Goal: Transaction & Acquisition: Purchase product/service

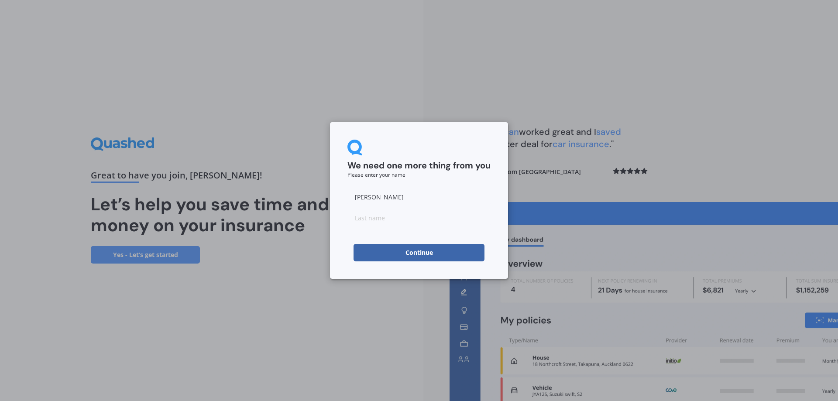
click at [400, 220] on input at bounding box center [419, 217] width 143 height 17
type input "Bai"
drag, startPoint x: 342, startPoint y: 267, endPoint x: 354, endPoint y: 265, distance: 12.0
click at [343, 267] on div "We need one more thing from you Please enter your name [PERSON_NAME] Continue" at bounding box center [419, 200] width 178 height 157
click at [371, 255] on button "Continue" at bounding box center [419, 252] width 131 height 17
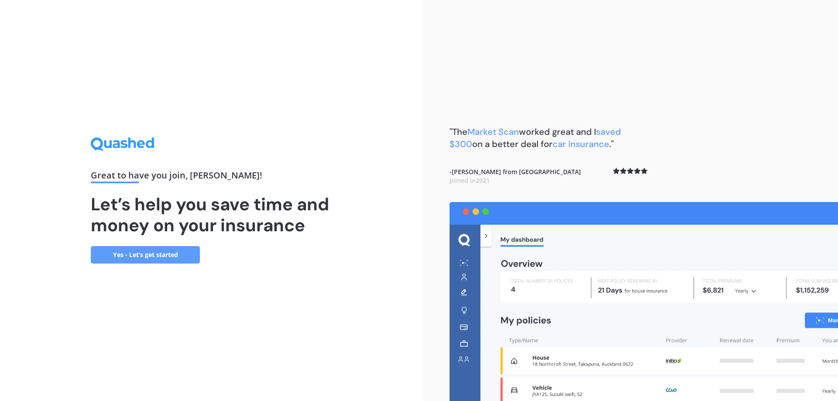
click at [152, 257] on link "Yes - Let’s get started" at bounding box center [145, 254] width 109 height 17
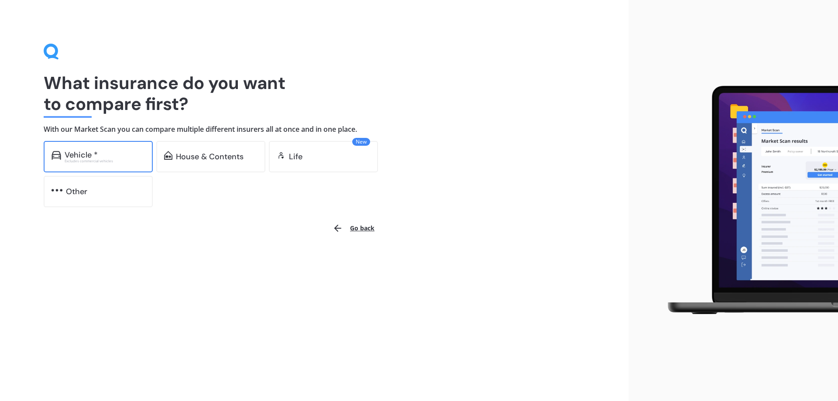
click at [116, 164] on div "Vehicle * Excludes commercial vehicles" at bounding box center [98, 156] width 109 height 31
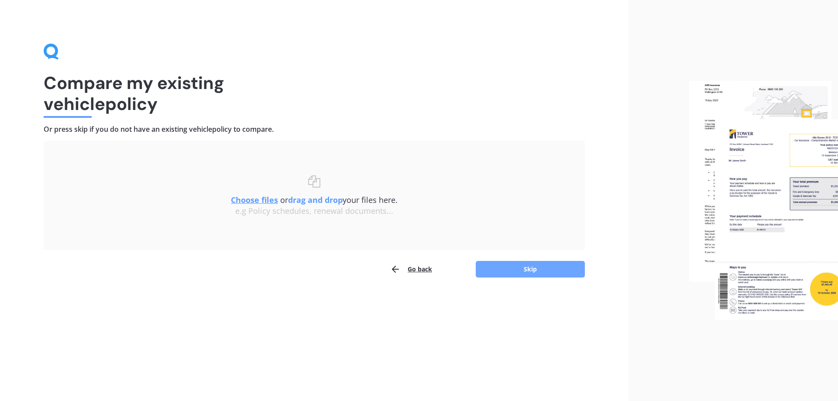
click at [538, 271] on button "Skip" at bounding box center [530, 269] width 109 height 17
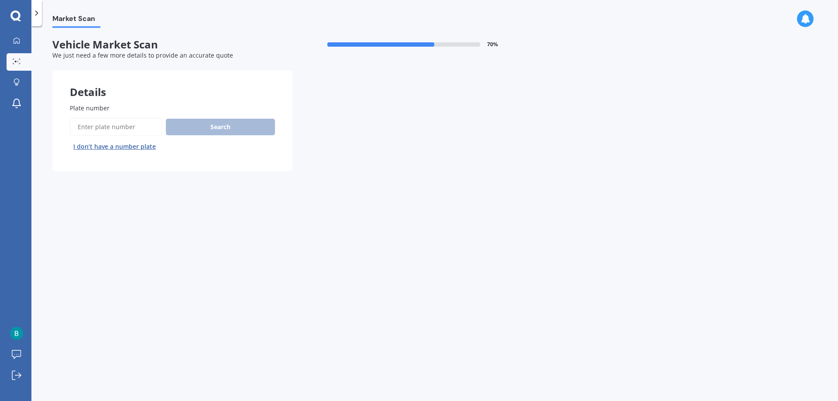
click at [135, 128] on input "Plate number" at bounding box center [116, 127] width 93 height 18
type input "Pau101"
click at [212, 133] on button "Search" at bounding box center [220, 127] width 109 height 17
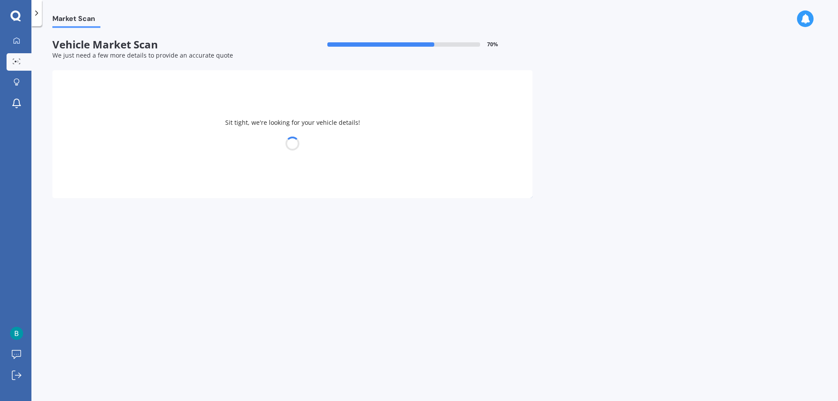
select select "VOLKSWAGEN"
select select "POLO"
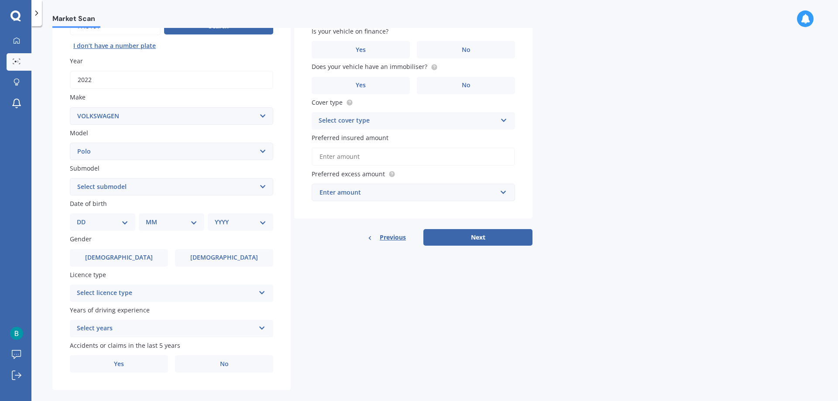
scroll to position [113, 0]
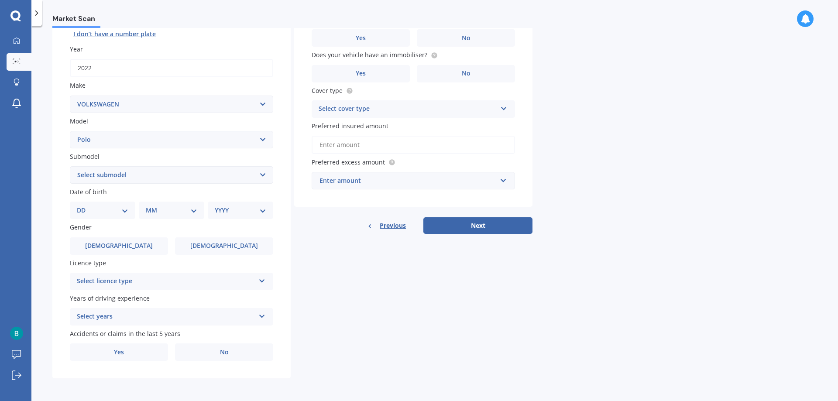
click at [131, 176] on select "Select submodel (All other) 1.2L tsi 1.4 1.4 TDI Blue Motion 1.4 Diesel Cross P…" at bounding box center [171, 174] width 203 height 17
click at [59, 185] on div "Plate number Search I don’t have a number plate Year [DATE] Make Select make AC…" at bounding box center [171, 176] width 238 height 406
click at [115, 212] on select "DD 01 02 03 04 05 06 07 08 09 10 11 12 13 14 15 16 17 18 19 20 21 22 23 24 25 2…" at bounding box center [103, 211] width 52 height 10
click at [570, 306] on div "Market Scan Vehicle Market Scan 70 % We just need a few more details to provide…" at bounding box center [434, 215] width 807 height 375
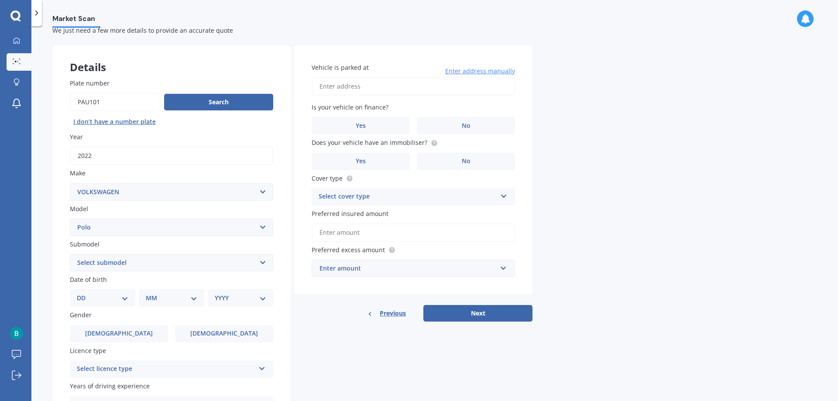
scroll to position [0, 0]
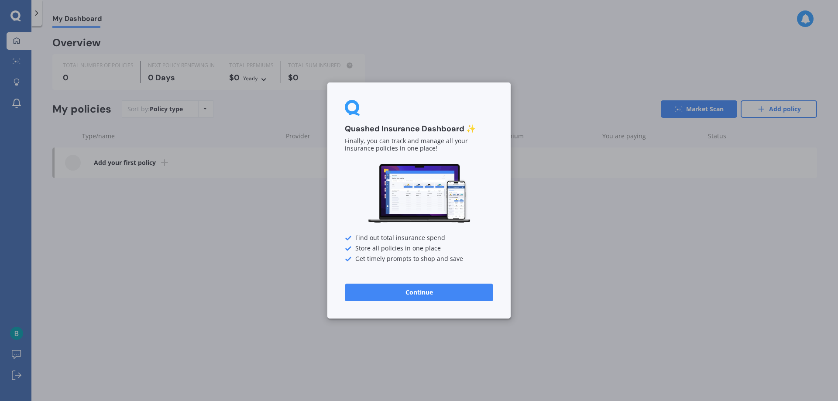
click at [275, 276] on div "Quashed Insurance Dashboard ✨ Finally, you can track and manage all your insura…" at bounding box center [419, 200] width 838 height 401
click at [411, 294] on button "Continue" at bounding box center [419, 292] width 148 height 17
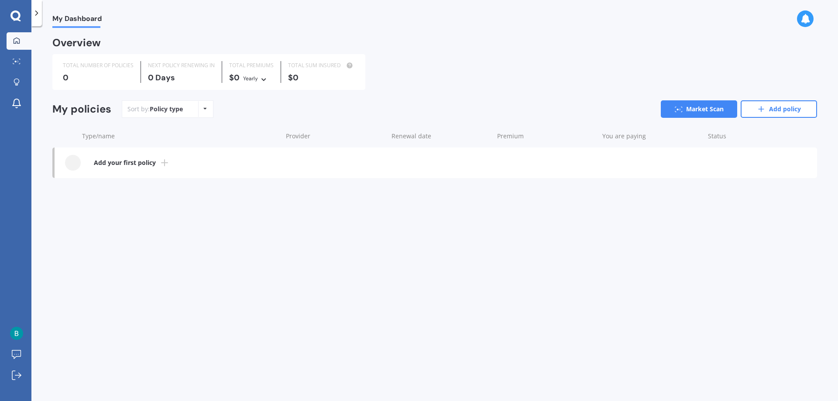
click at [164, 163] on line at bounding box center [165, 163] width 6 height 0
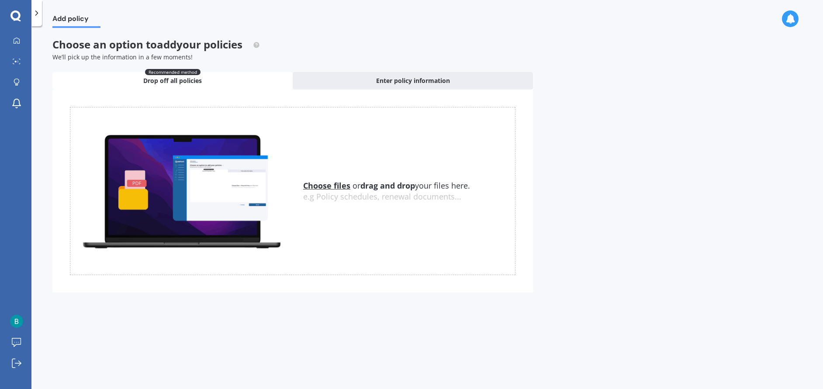
click at [478, 45] on div "Choose an option to add your policies We’ll pick up the information in a few mo…" at bounding box center [292, 49] width 480 height 23
click at [473, 76] on div "Enter policy information" at bounding box center [413, 80] width 240 height 17
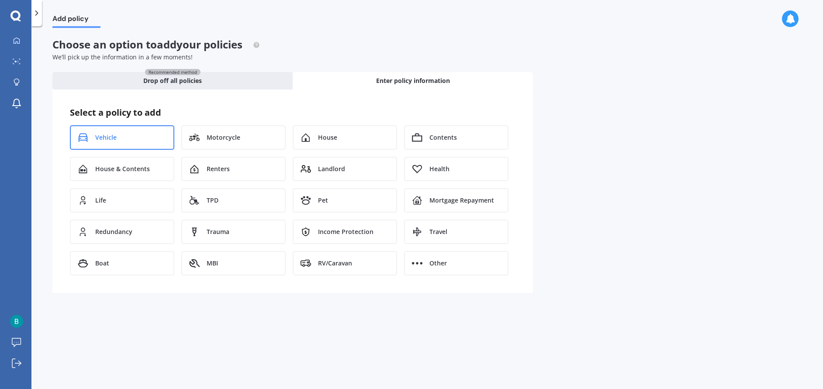
click at [107, 141] on span "Vehicle" at bounding box center [105, 137] width 21 height 9
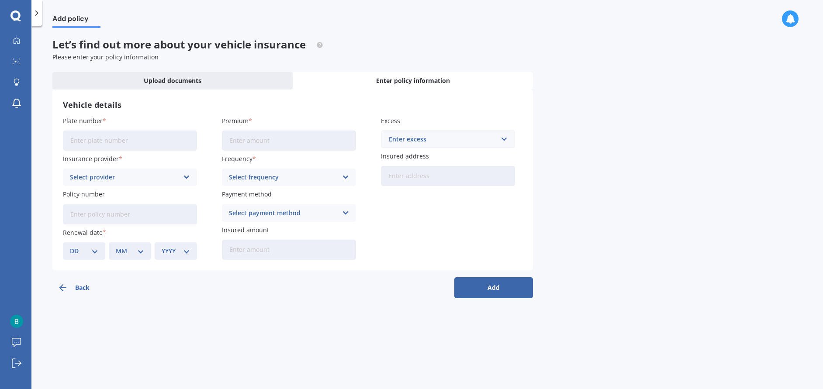
click at [117, 142] on input "Plate number" at bounding box center [130, 141] width 134 height 20
type input "PAU101"
click at [170, 178] on div "Select provider" at bounding box center [124, 177] width 109 height 10
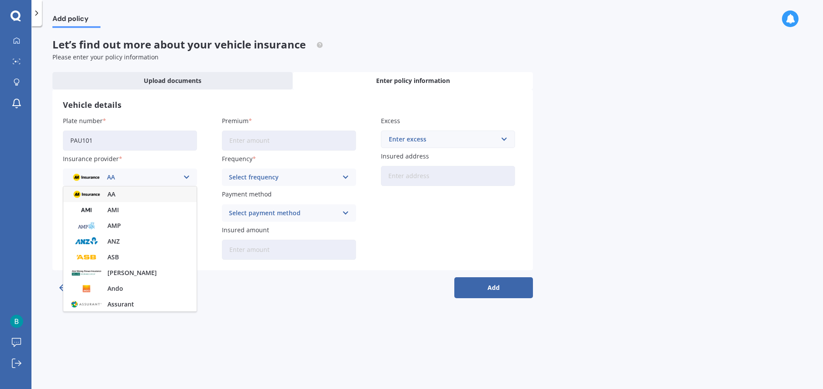
click at [167, 189] on div "AA" at bounding box center [129, 194] width 133 height 16
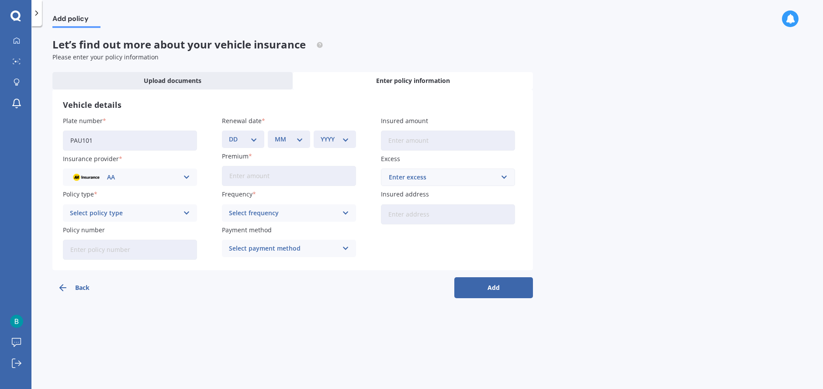
click at [134, 215] on div "Select policy type" at bounding box center [124, 213] width 109 height 10
click at [154, 227] on div "Comprehensive" at bounding box center [129, 230] width 133 height 16
click at [148, 256] on input "Policy number" at bounding box center [130, 250] width 134 height 20
click at [258, 298] on div "Add policy Let’s find out more about your vehicle insurance Please enter your p…" at bounding box center [426, 209] width 791 height 363
click at [161, 244] on input "Policy number" at bounding box center [130, 250] width 134 height 20
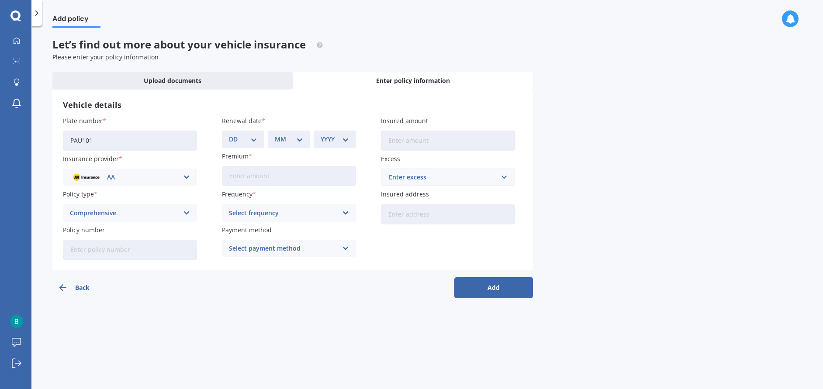
paste input "AMV030356799"
type input "AMV030356799"
click at [252, 141] on select "DD 01 02 03 04 05 06 07 08 09 10 11 12 13 14 15 16 17 18 19 20 21 22 23 24 25 2…" at bounding box center [243, 139] width 28 height 10
select select "01"
click at [229, 134] on select "DD 01 02 03 04 05 06 07 08 09 10 11 12 13 14 15 16 17 18 19 20 21 22 23 24 25 2…" at bounding box center [243, 139] width 28 height 10
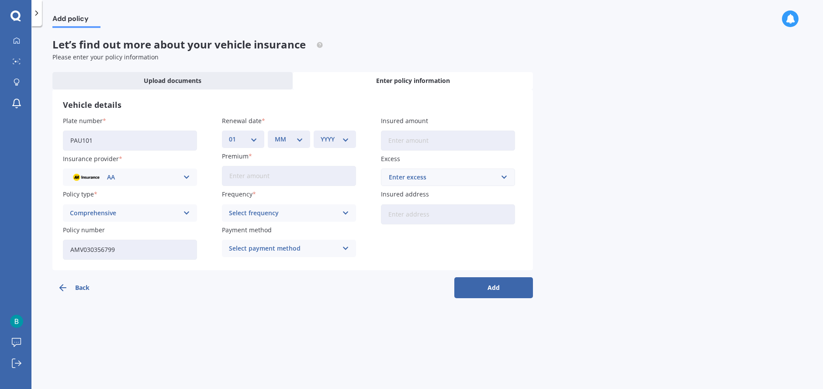
click at [297, 139] on select "MM 01 02 03 04 05 06 07 08 09 10 11 12" at bounding box center [289, 139] width 28 height 10
select select "09"
click at [275, 134] on select "MM 01 02 03 04 05 06 07 08 09 10 11 12" at bounding box center [289, 139] width 28 height 10
click at [343, 141] on select "YYYY 2027 2026 2025 2024 2023 2022 2021 2020 2019 2018 2017 2016 2015 2014 2013…" at bounding box center [334, 139] width 28 height 10
click at [346, 141] on select "YYYY 2027 2026 2025 2024 2023 2022 2021 2020 2019 2018 2017 2016 2015 2014 2013…" at bounding box center [334, 139] width 28 height 10
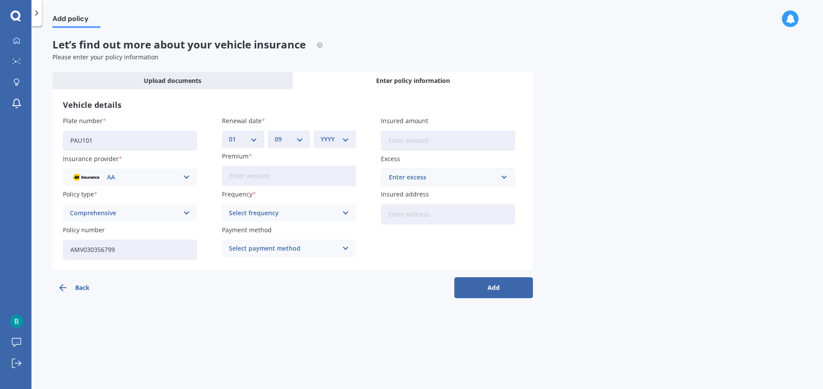
select select "2025"
click at [320, 134] on select "YYYY 2027 2026 2025 2024 2023 2022 2021 2020 2019 2018 2017 2016 2015 2014 2013…" at bounding box center [334, 139] width 28 height 10
click at [347, 291] on div "Back Add" at bounding box center [292, 284] width 480 height 28
click at [265, 178] on input "Premium" at bounding box center [289, 176] width 134 height 20
type input "$1,379.00"
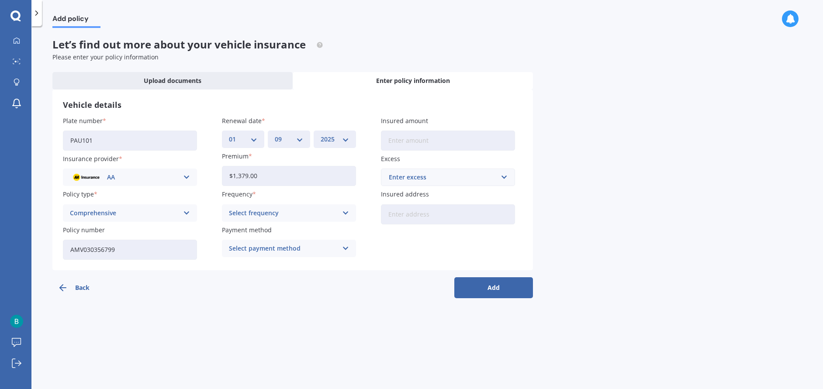
click at [342, 213] on icon at bounding box center [345, 213] width 7 height 10
click at [296, 228] on div "Yearly" at bounding box center [288, 230] width 133 height 16
click at [336, 254] on div "Select payment method Direct debit - bank account Direct debit - credit/debit c…" at bounding box center [289, 248] width 134 height 17
click at [338, 266] on div "Direct debit - bank account" at bounding box center [288, 266] width 133 height 16
click at [426, 140] on input "Insured amount" at bounding box center [448, 141] width 134 height 20
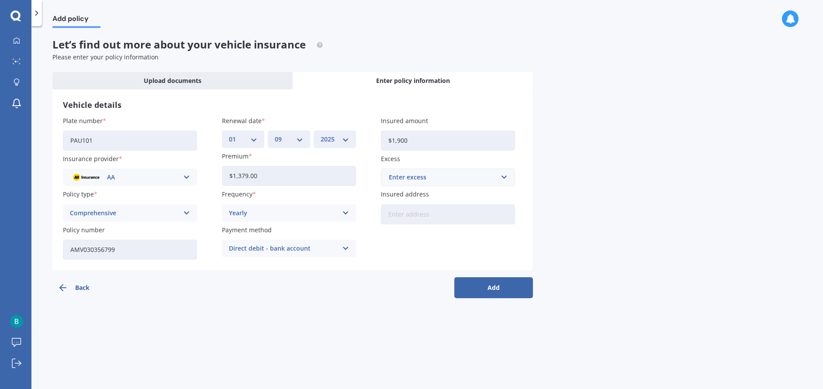
click at [436, 140] on input "$1,900" at bounding box center [448, 141] width 134 height 20
drag, startPoint x: 426, startPoint y: 141, endPoint x: 337, endPoint y: 138, distance: 88.2
click at [337, 138] on div "Plate number PAU101 Insurance provider AA AA AMI AMP ANZ ASB Aioi Nissay Dowa A…" at bounding box center [292, 188] width 459 height 144
type input "$18,400"
click at [475, 178] on div "Enter excess" at bounding box center [443, 177] width 108 height 10
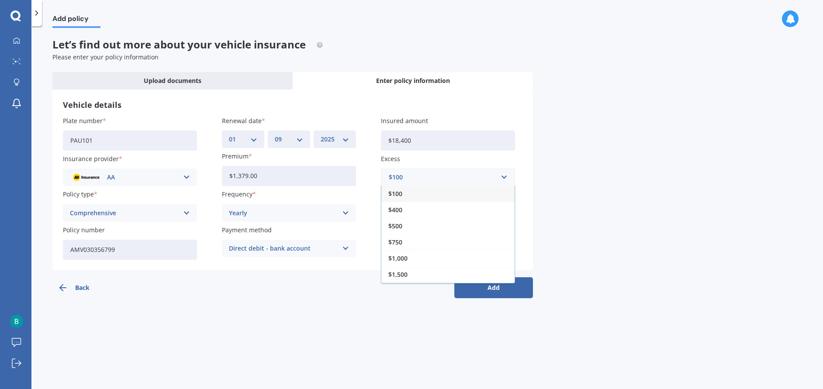
click at [446, 245] on div "$750" at bounding box center [447, 242] width 133 height 16
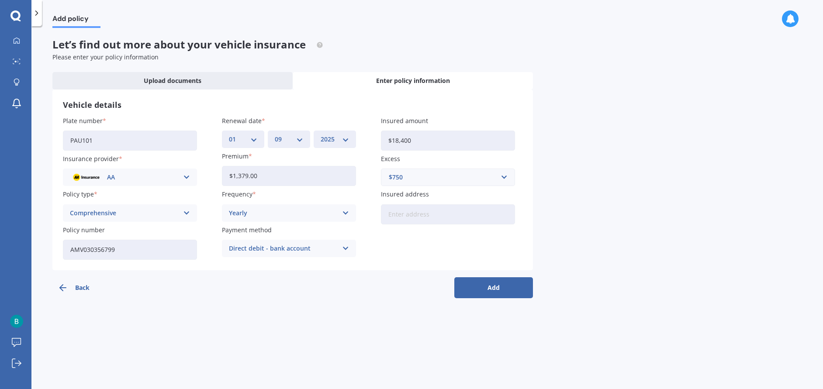
click at [513, 287] on button "Add" at bounding box center [493, 287] width 79 height 21
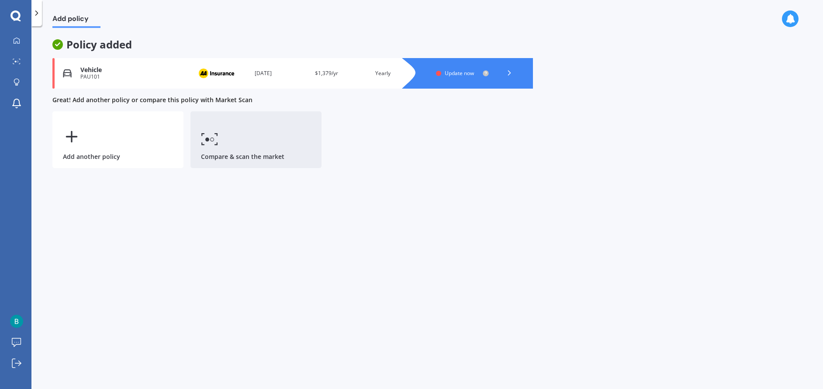
click at [264, 140] on link "Compare & scan the market" at bounding box center [255, 139] width 131 height 57
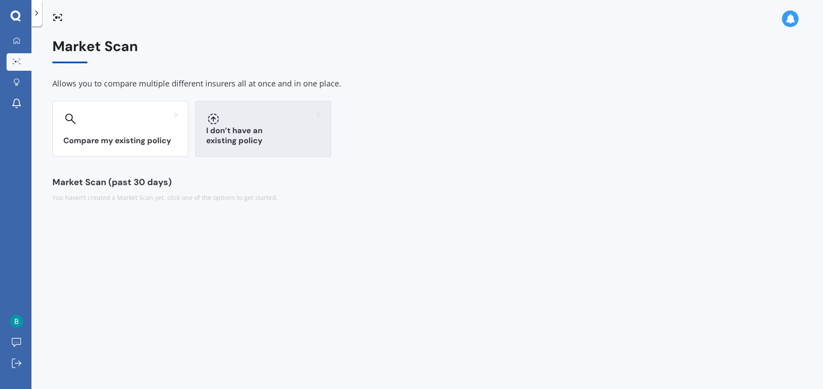
click at [275, 122] on div at bounding box center [263, 119] width 114 height 14
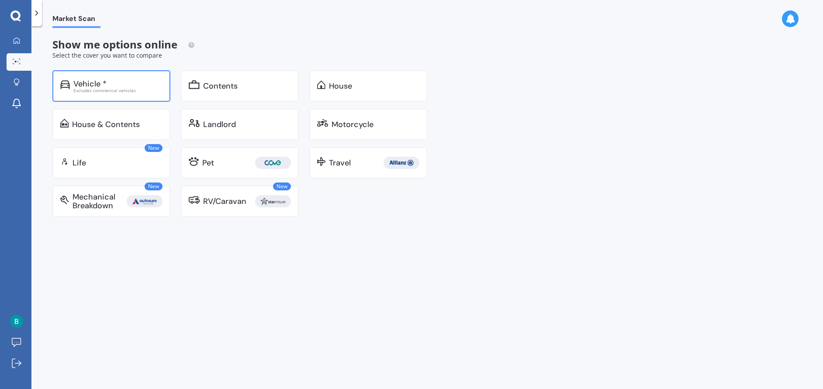
click at [120, 83] on div "Vehicle *" at bounding box center [117, 83] width 89 height 9
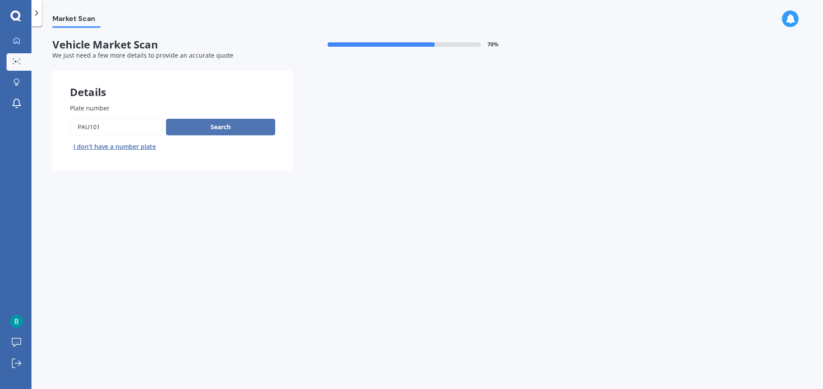
click at [206, 128] on button "Search" at bounding box center [220, 127] width 109 height 17
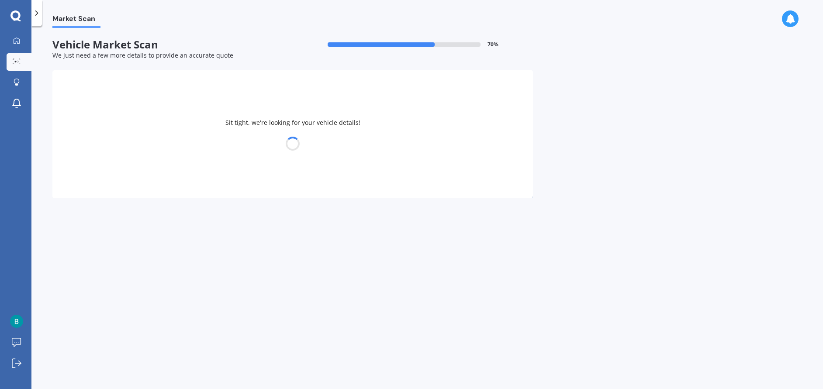
select select "VOLKSWAGEN"
select select "POLO"
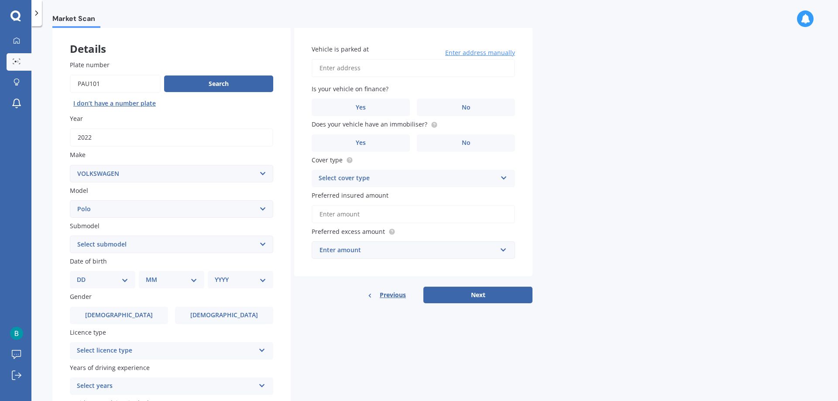
scroll to position [44, 0]
click at [262, 244] on select "Select submodel (All other) 1.2L tsi 1.4 1.4 TDI Blue Motion 1.4 Diesel Cross P…" at bounding box center [171, 243] width 203 height 17
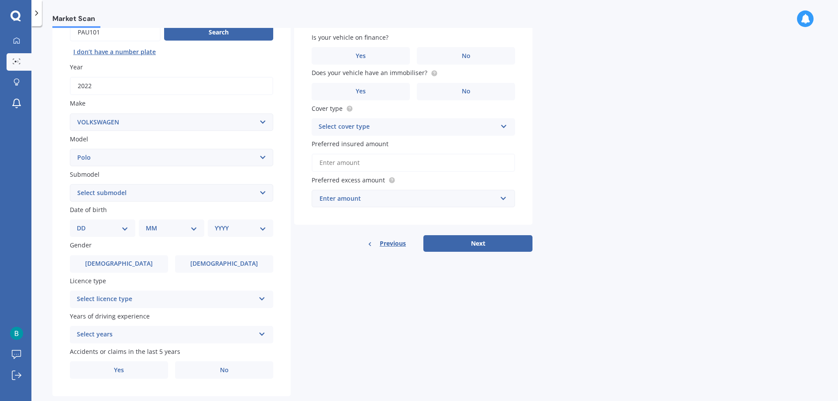
scroll to position [95, 0]
click at [124, 225] on select "DD 01 02 03 04 05 06 07 08 09 10 11 12 13 14 15 16 17 18 19 20 21 22 23 24 25 2…" at bounding box center [103, 228] width 52 height 10
select select "13"
click at [84, 223] on select "DD 01 02 03 04 05 06 07 08 09 10 11 12 13 14 15 16 17 18 19 20 21 22 23 24 25 2…" at bounding box center [103, 228] width 52 height 10
click at [180, 228] on select "MM 01 02 03 04 05 06 07 08 09 10 11 12" at bounding box center [173, 228] width 48 height 10
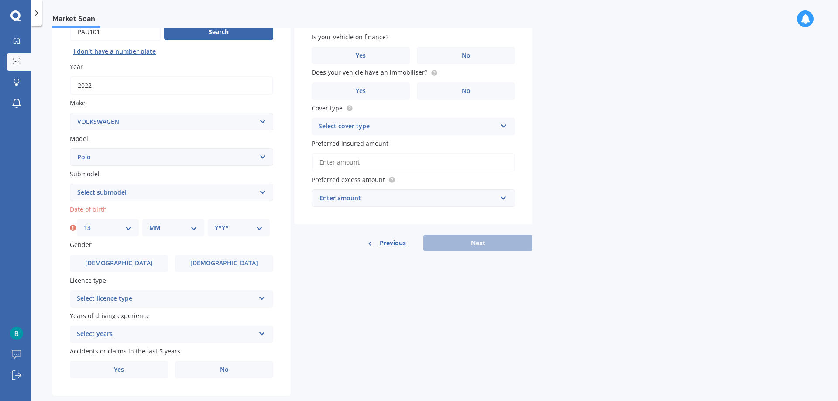
select select "09"
click at [149, 223] on select "MM 01 02 03 04 05 06 07 08 09 10 11 12" at bounding box center [173, 228] width 48 height 10
click at [250, 229] on select "YYYY 2025 2024 2023 2022 2021 2020 2019 2018 2017 2016 2015 2014 2013 2012 2011…" at bounding box center [239, 228] width 48 height 10
select select "1986"
click at [215, 223] on select "YYYY 2025 2024 2023 2022 2021 2020 2019 2018 2017 2016 2015 2014 2013 2012 2011…" at bounding box center [239, 228] width 48 height 10
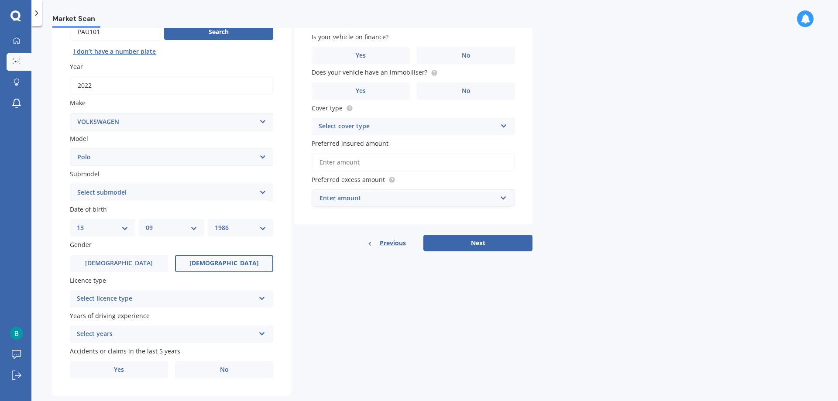
click at [216, 263] on span "[DEMOGRAPHIC_DATA]" at bounding box center [223, 263] width 69 height 7
click at [0, 0] on input "[DEMOGRAPHIC_DATA]" at bounding box center [0, 0] width 0 height 0
click at [207, 297] on div "Select licence type" at bounding box center [166, 299] width 178 height 10
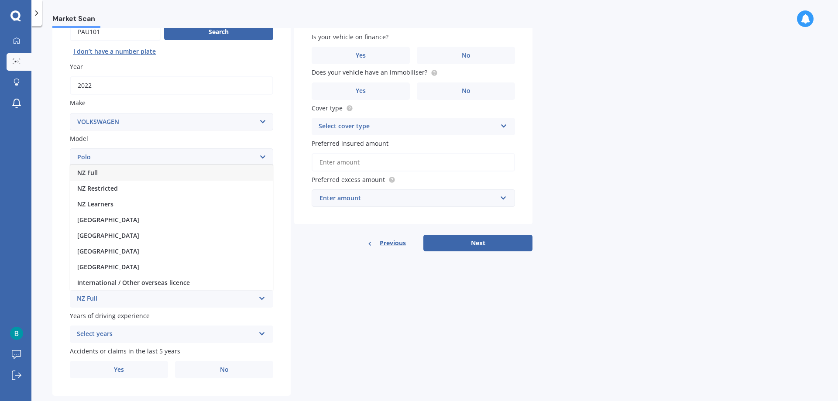
click at [188, 167] on div "NZ Full" at bounding box center [171, 173] width 203 height 16
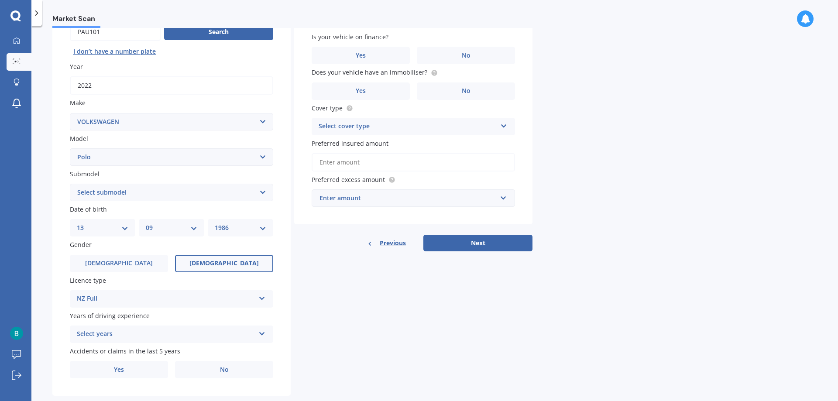
click at [204, 337] on div "Select years" at bounding box center [166, 334] width 178 height 10
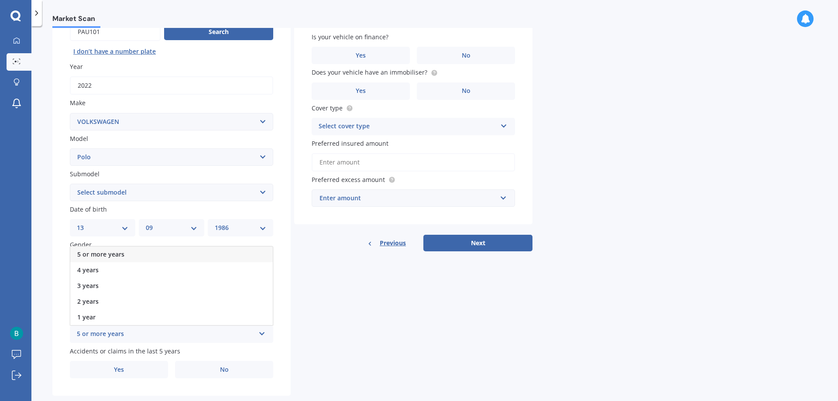
click at [207, 255] on div "5 or more years" at bounding box center [171, 255] width 203 height 16
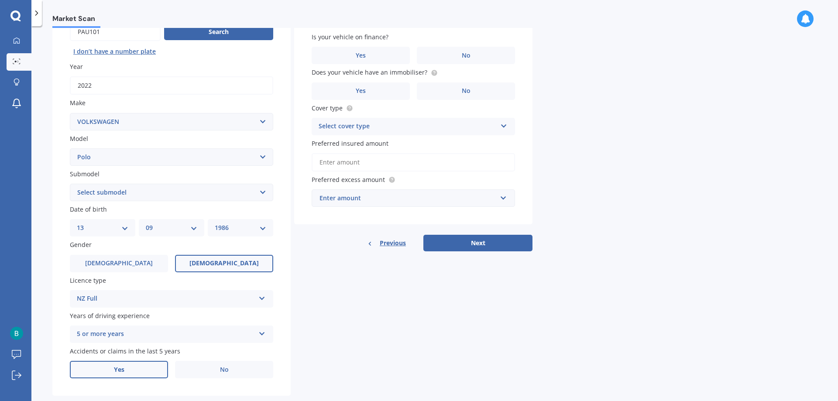
click at [153, 378] on label "Yes" at bounding box center [119, 369] width 98 height 17
click at [0, 0] on input "Yes" at bounding box center [0, 0] width 0 height 0
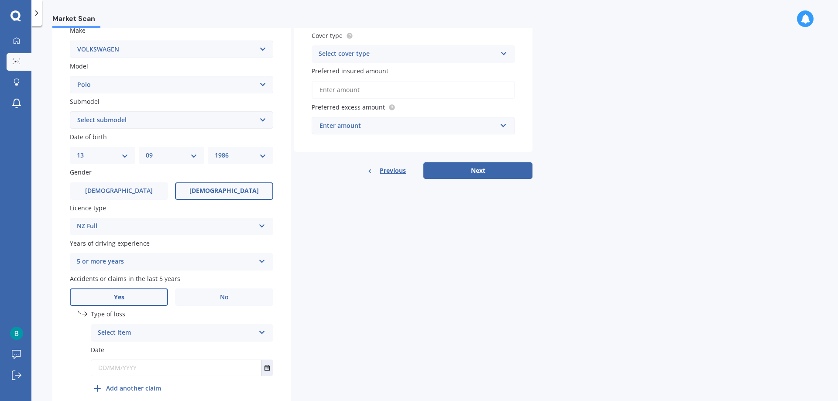
scroll to position [207, 0]
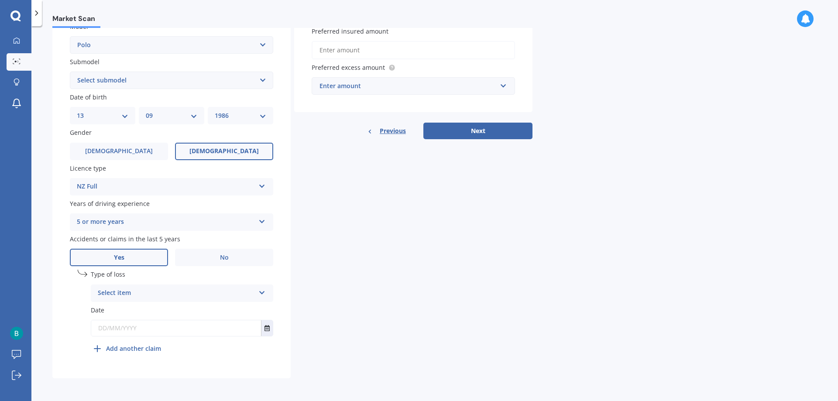
click at [234, 293] on div "Select item" at bounding box center [176, 293] width 157 height 10
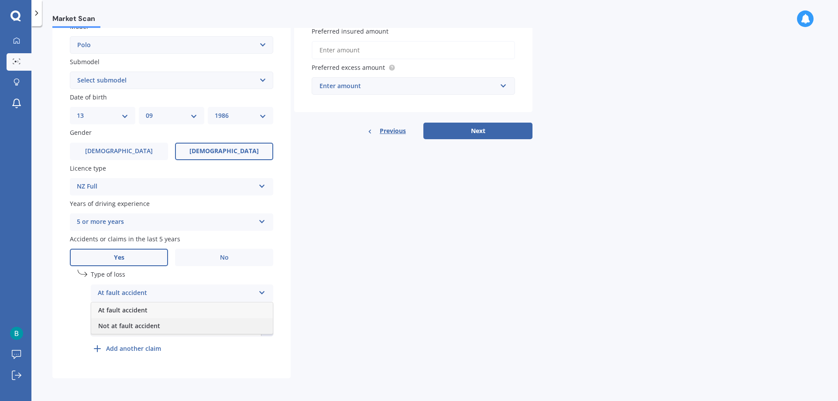
click at [197, 328] on div "Not at fault accident" at bounding box center [182, 326] width 182 height 16
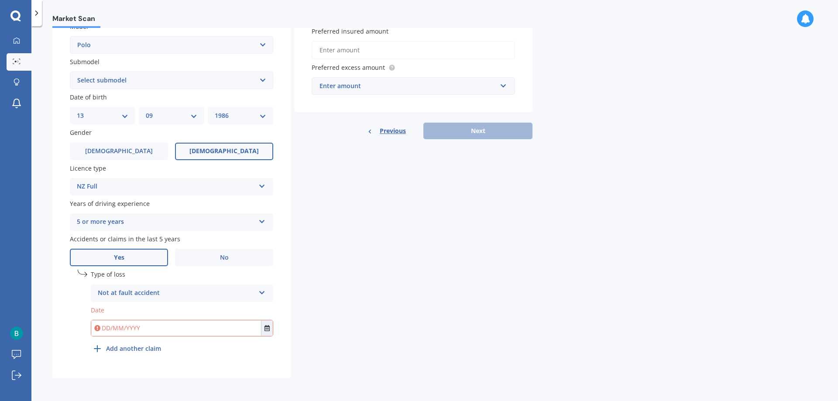
click at [202, 325] on input "text" at bounding box center [176, 328] width 170 height 16
type input "11"
click at [264, 328] on button "Select date" at bounding box center [267, 328] width 12 height 16
click at [134, 222] on button "[DATE]" at bounding box center [115, 221] width 38 height 16
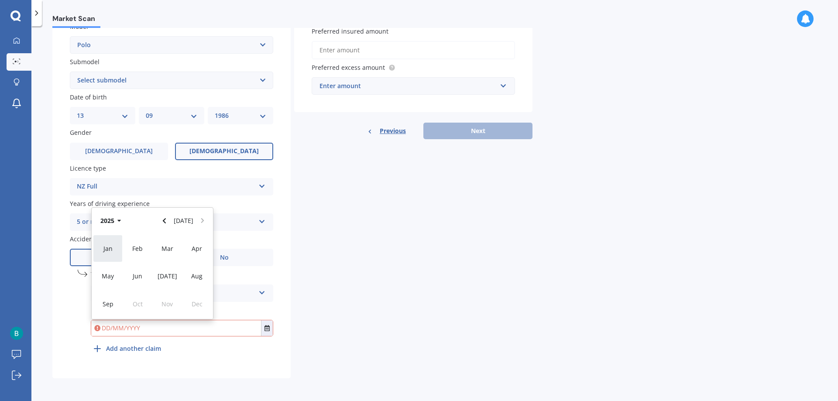
click at [108, 243] on div "Jan" at bounding box center [108, 249] width 30 height 28
drag, startPoint x: 190, startPoint y: 268, endPoint x: 171, endPoint y: 269, distance: 19.3
click at [171, 269] on div "06 07 08 09 10 11 12" at bounding box center [152, 268] width 119 height 14
click at [171, 269] on span "10" at bounding box center [169, 268] width 7 height 8
type input "[DATE]"
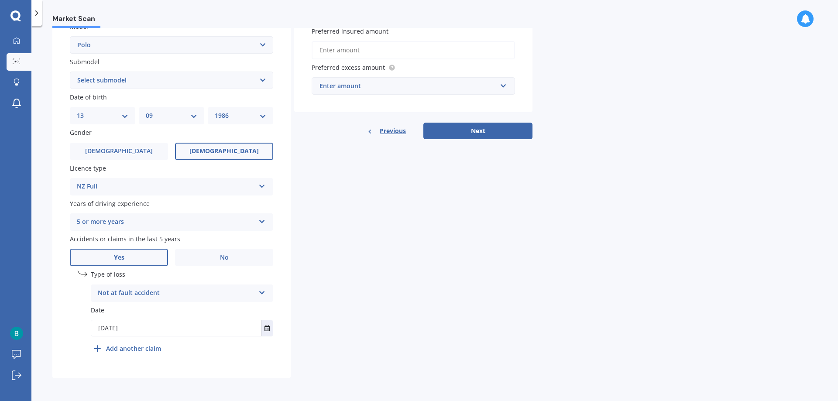
drag, startPoint x: 237, startPoint y: 361, endPoint x: 373, endPoint y: 337, distance: 138.8
click at [238, 361] on div "Plate number Search I don’t have a number plate Year [DATE] Make Select make AC…" at bounding box center [171, 129] width 238 height 500
click at [377, 335] on div "Details Plate number Search I don’t have a number plate Year [DATE] Make Select…" at bounding box center [292, 121] width 480 height 516
click at [473, 332] on div "Details Plate number Search I don’t have a number plate Year [DATE] Make Select…" at bounding box center [292, 121] width 480 height 516
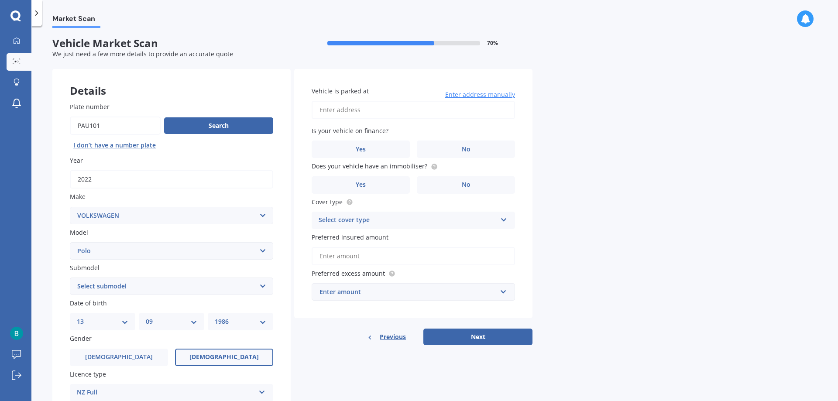
scroll to position [0, 0]
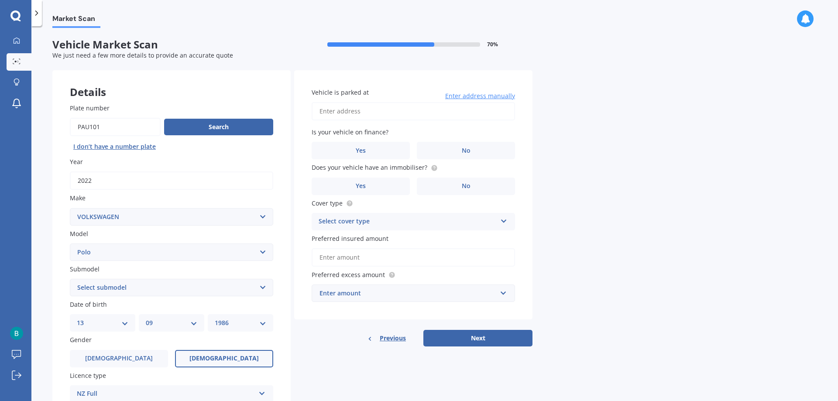
click at [411, 109] on input "Vehicle is parked at" at bounding box center [413, 111] width 203 height 18
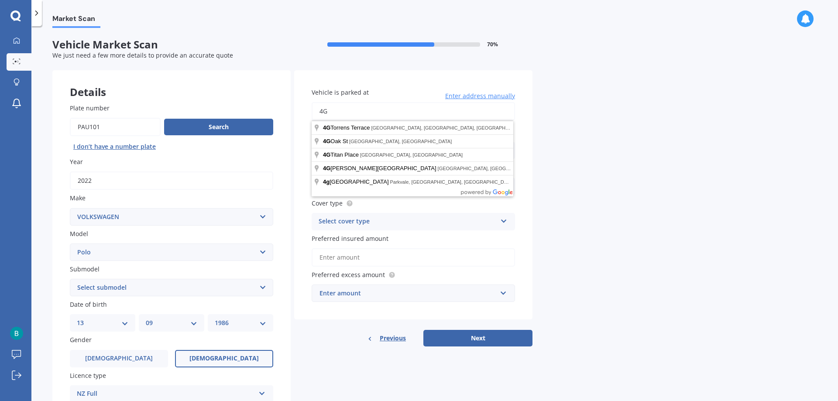
type input "4"
type input "[STREET_ADDRESS]"
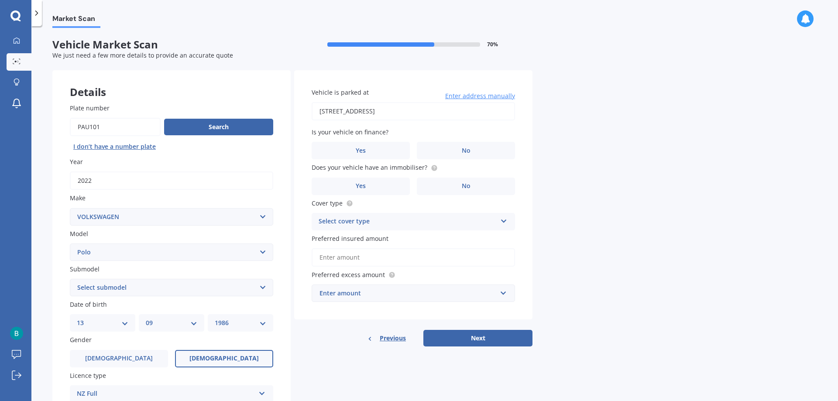
click at [552, 134] on div "Market Scan Vehicle Market Scan 70 % We just need a few more details to provide…" at bounding box center [434, 215] width 807 height 375
click at [462, 150] on span "No" at bounding box center [466, 150] width 9 height 7
click at [0, 0] on input "No" at bounding box center [0, 0] width 0 height 0
click at [468, 189] on span "No" at bounding box center [466, 185] width 9 height 7
click at [0, 0] on input "No" at bounding box center [0, 0] width 0 height 0
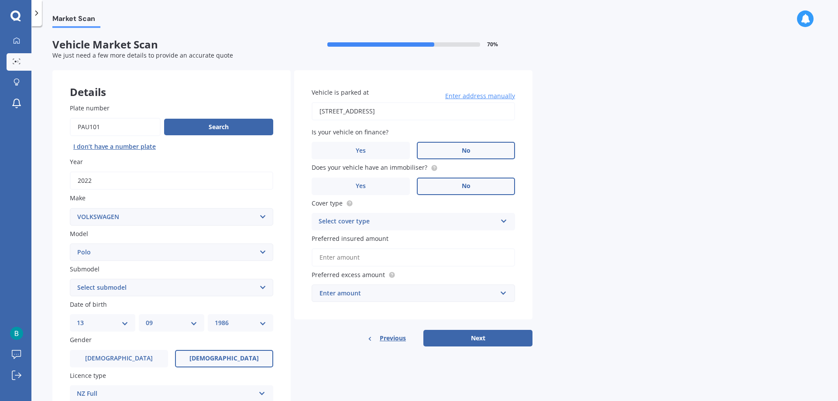
click at [457, 221] on div "Select cover type" at bounding box center [408, 222] width 178 height 10
click at [440, 235] on div "Comprehensive" at bounding box center [413, 239] width 203 height 16
click at [360, 259] on input "Preferred insured amount" at bounding box center [413, 257] width 203 height 18
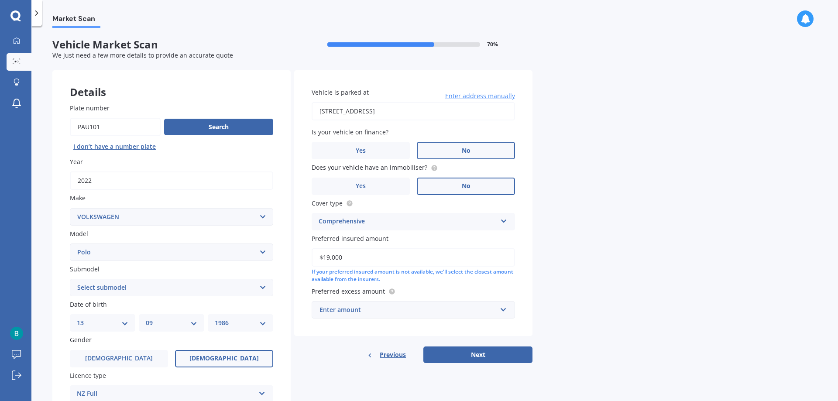
type input "$19,000"
click at [402, 309] on div "Enter amount" at bounding box center [408, 310] width 177 height 10
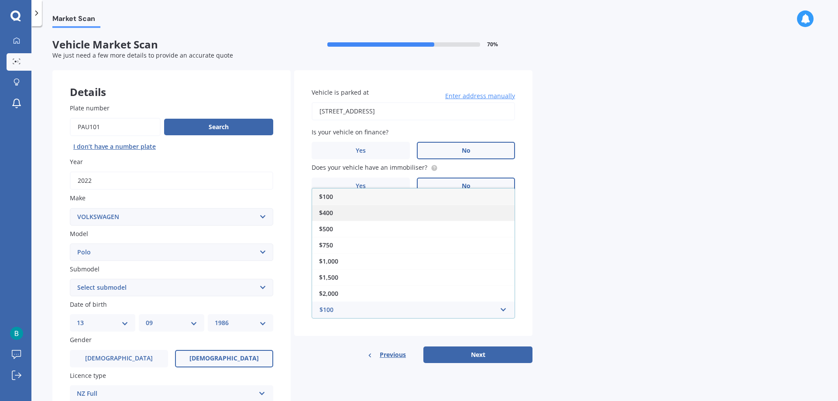
click at [400, 210] on div "$400" at bounding box center [413, 213] width 203 height 16
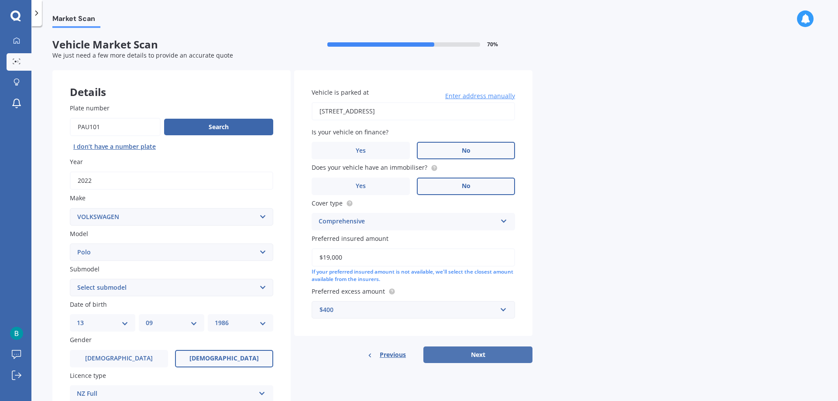
click at [495, 351] on button "Next" at bounding box center [477, 355] width 109 height 17
click at [238, 291] on select "Select submodel (All other) 1.2L tsi 1.4 1.4 TDI Blue Motion 1.4 Diesel Cross P…" at bounding box center [171, 287] width 203 height 17
select select "(ALL OTHER)"
click at [70, 279] on select "Select submodel (All other) 1.2L tsi 1.4 1.4 TDI Blue Motion 1.4 Diesel Cross P…" at bounding box center [171, 287] width 203 height 17
click at [501, 354] on button "Next" at bounding box center [477, 355] width 109 height 17
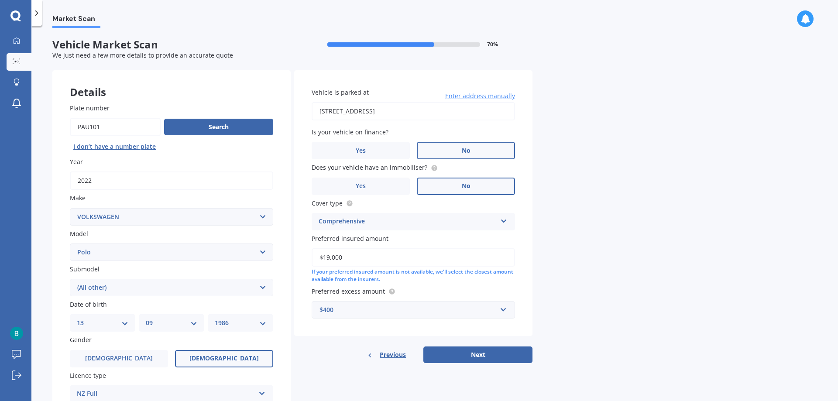
select select "13"
select select "09"
select select "1986"
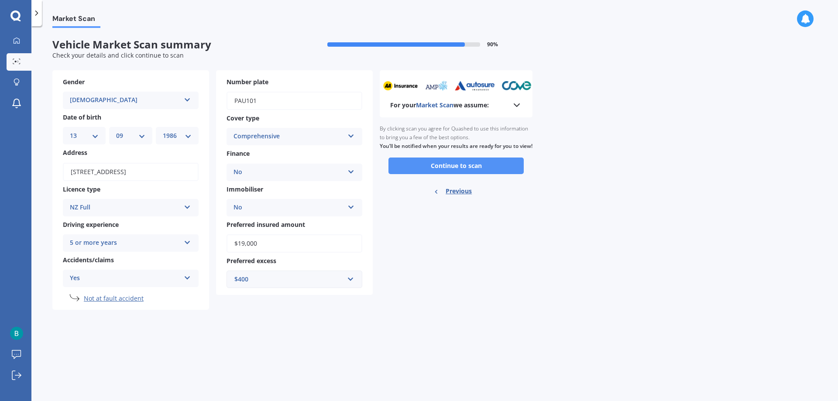
click at [496, 174] on button "Continue to scan" at bounding box center [456, 166] width 135 height 17
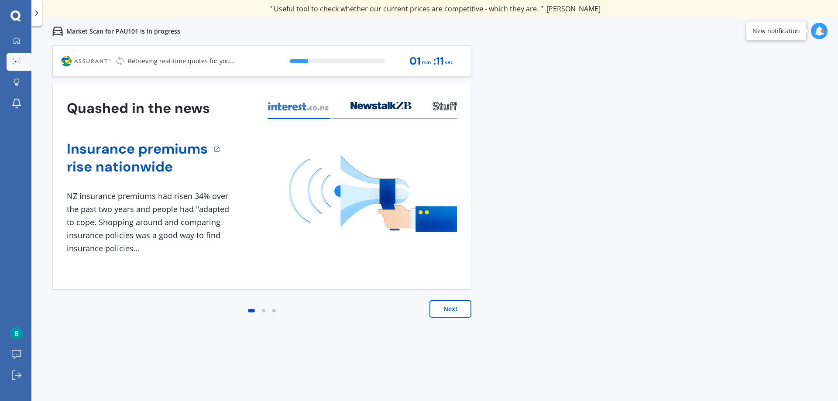
click at [457, 310] on button "Next" at bounding box center [451, 308] width 42 height 17
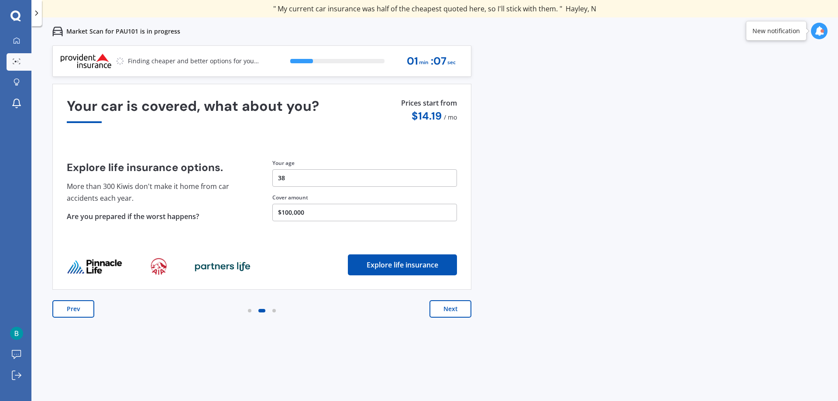
click at [457, 310] on button "Next" at bounding box center [451, 308] width 42 height 17
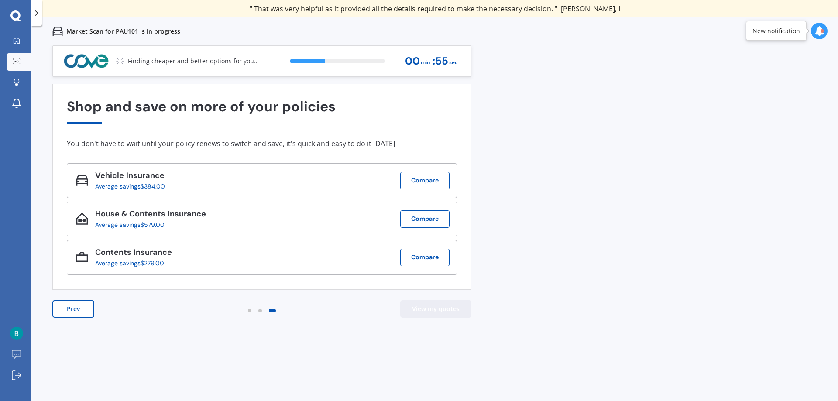
click at [457, 310] on button "View my quotes" at bounding box center [435, 308] width 71 height 17
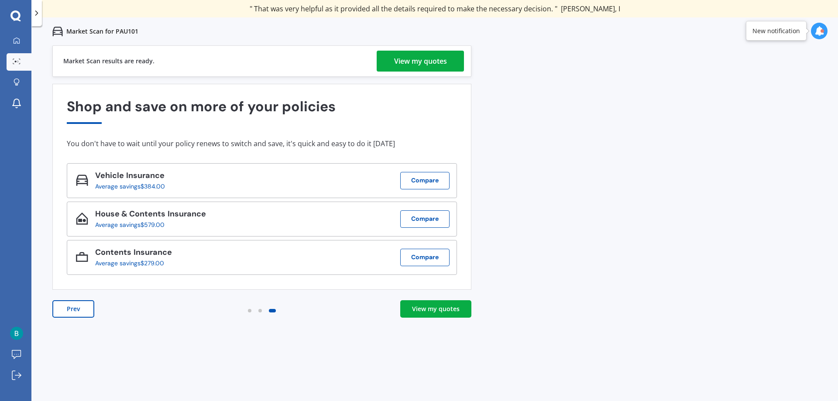
click at [452, 58] on link "View my quotes" at bounding box center [420, 61] width 87 height 21
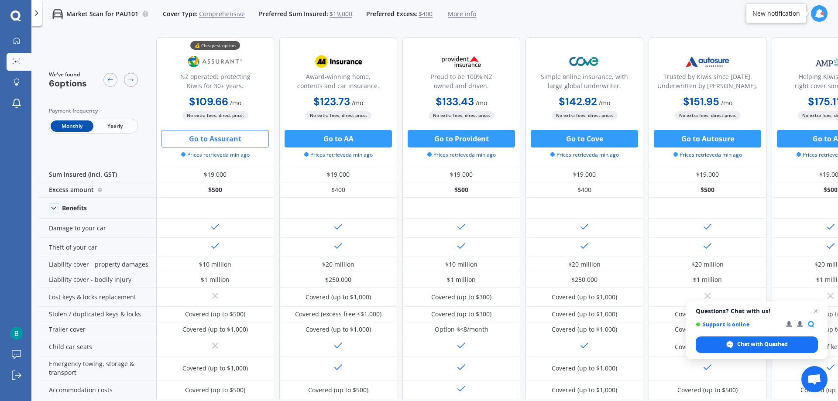
click at [232, 147] on div "Go to Assurant Prices retrieved a min ago" at bounding box center [215, 144] width 118 height 29
click at [231, 141] on button "Go to Assurant" at bounding box center [215, 138] width 107 height 17
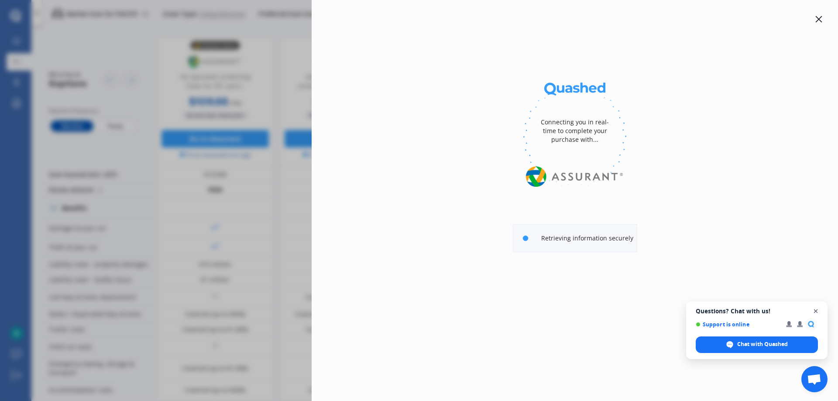
click at [820, 311] on span "Open chat" at bounding box center [816, 311] width 11 height 11
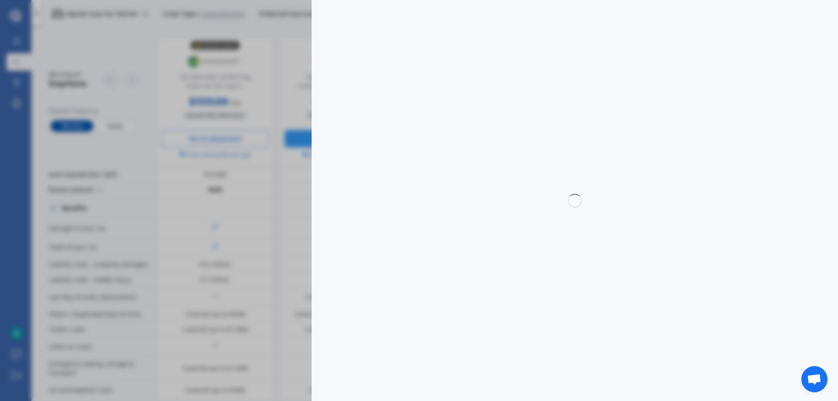
select select "Monthly"
select select "full"
select select "0"
select select "[GEOGRAPHIC_DATA]"
select select "VOLKSWAGEN"
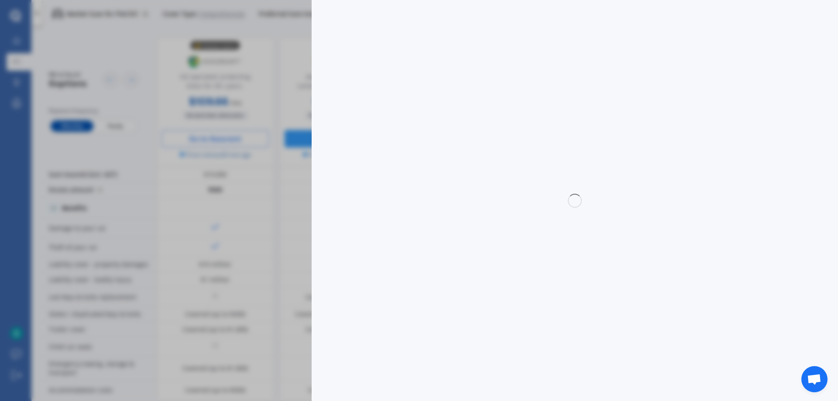
select select "POLO"
select select "(ALL OTHER)"
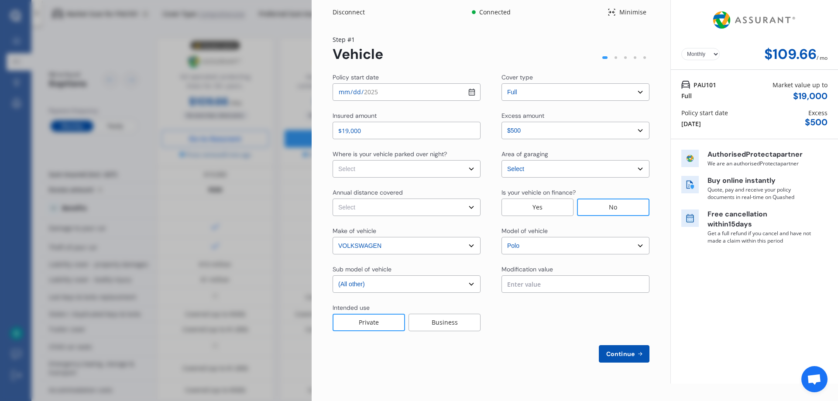
click at [393, 168] on select "Select In a garage On own property On street or road" at bounding box center [407, 168] width 148 height 17
click at [333, 160] on select "Select In a garage On own property On street or road" at bounding box center [407, 168] width 148 height 17
click at [448, 172] on select "Select In a garage On own property On street or road" at bounding box center [407, 168] width 148 height 17
select select "In a garage"
click at [333, 160] on select "Select In a garage On own property On street or road" at bounding box center [407, 168] width 148 height 17
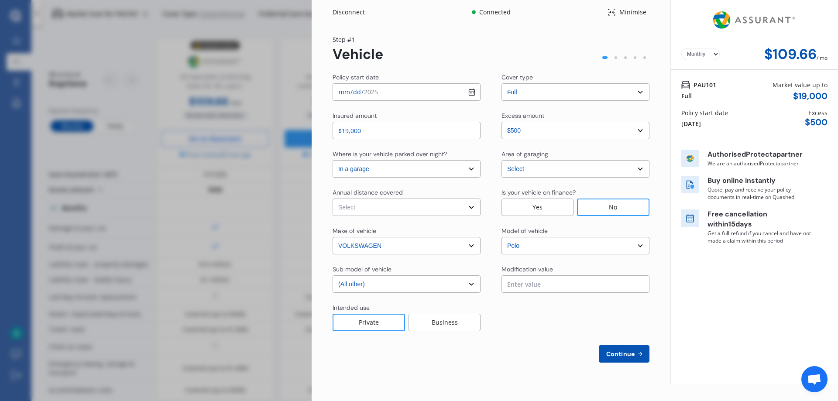
click at [465, 172] on select "Select In a garage On own property On street or road" at bounding box center [407, 168] width 148 height 17
click at [469, 90] on input "[DATE]" at bounding box center [407, 91] width 148 height 17
click at [471, 91] on input "[DATE]" at bounding box center [407, 91] width 148 height 17
type input "[DATE]"
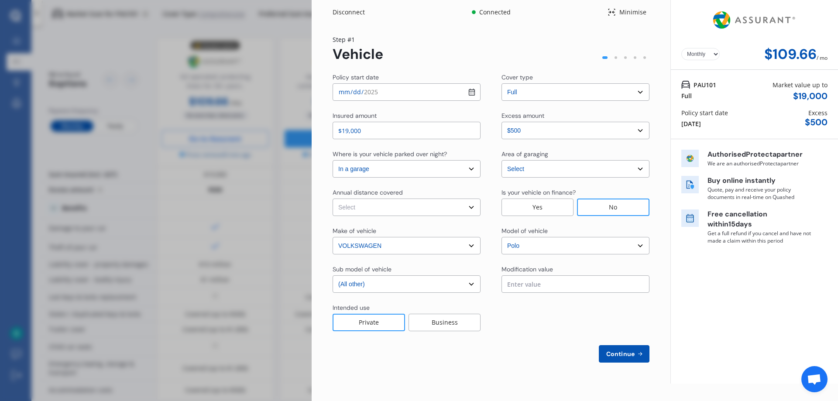
click at [406, 207] on select "Select Low (less than 15,000km per year) Average (15,000-30,000km per year) Hig…" at bounding box center [407, 207] width 148 height 17
select select "15000"
click at [333, 199] on select "Select Low (less than 15,000km per year) Average (15,000-30,000km per year) Hig…" at bounding box center [407, 207] width 148 height 17
click at [402, 287] on select "Select sub-model (All other) 1.2L tsi 1.4 1.4 TDI Blue Motion 1.4 Diesel Cross …" at bounding box center [407, 283] width 148 height 17
select select "HATCHBACK TURBO"
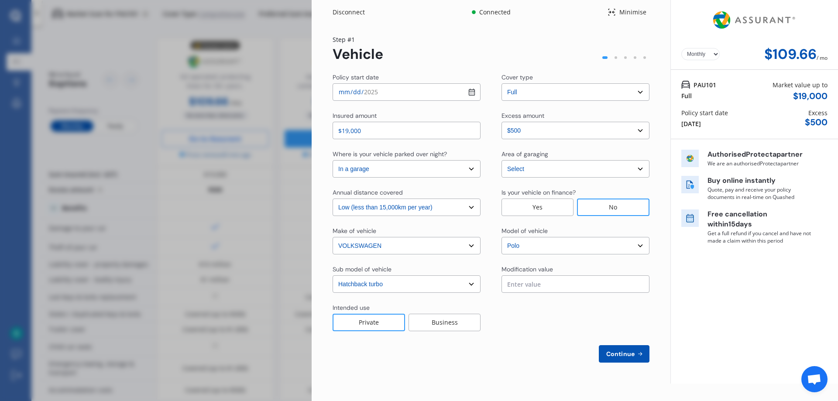
click at [333, 275] on select "Select sub-model (All other) 1.2L tsi 1.4 1.4 TDI Blue Motion 1.4 Diesel Cross …" at bounding box center [407, 283] width 148 height 17
click at [356, 317] on div "Private" at bounding box center [369, 322] width 72 height 17
click at [571, 285] on input "text" at bounding box center [576, 283] width 148 height 17
click at [635, 318] on div at bounding box center [576, 317] width 148 height 28
click at [636, 355] on span "Continue" at bounding box center [621, 354] width 32 height 7
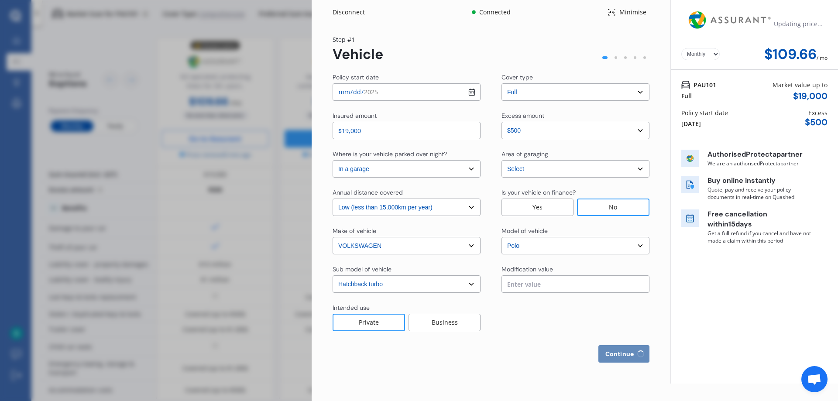
select select "Miss"
select select "13"
select select "09"
select select "1986"
select select "full"
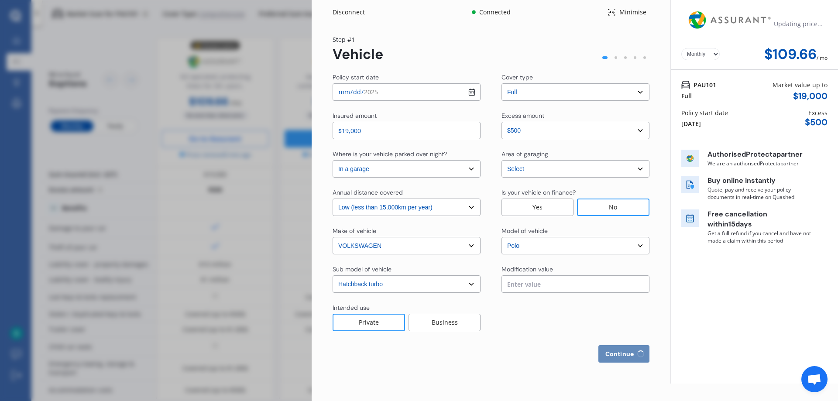
select select "more than 4 years"
select select "[GEOGRAPHIC_DATA]"
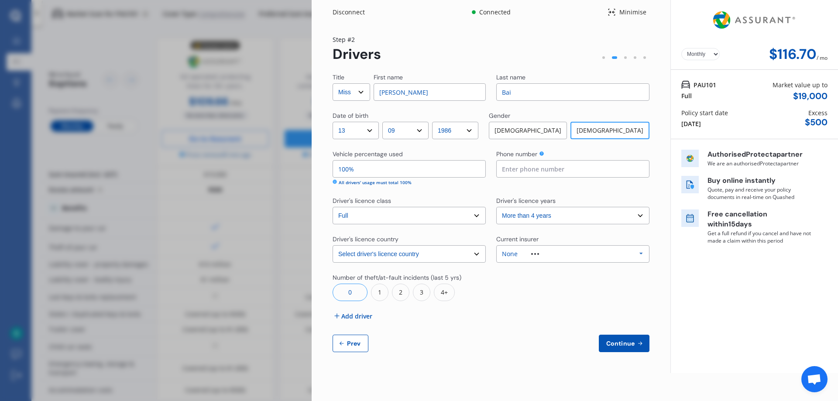
click at [509, 255] on div "None" at bounding box center [510, 254] width 16 height 6
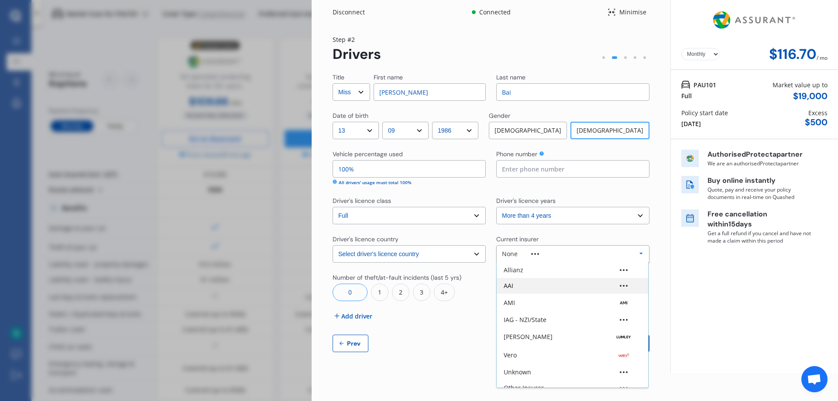
click at [542, 282] on div "AAI" at bounding box center [572, 286] width 151 height 16
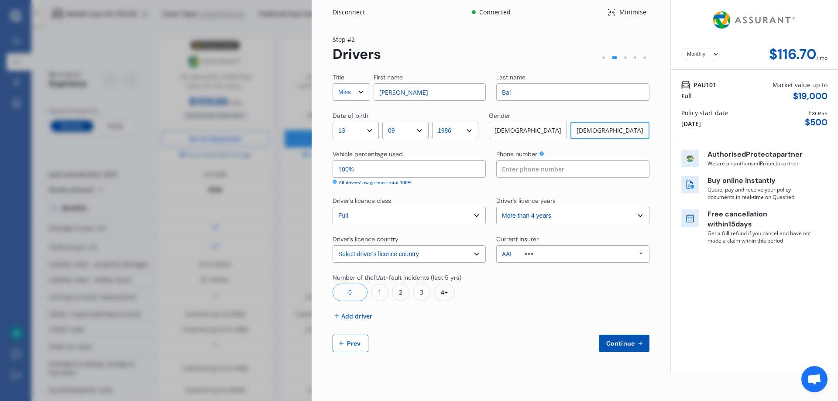
click at [552, 165] on input at bounding box center [572, 168] width 153 height 17
type input "0279636840"
drag, startPoint x: 630, startPoint y: 343, endPoint x: 485, endPoint y: 379, distance: 150.1
click at [486, 379] on div "Disconnect Connected Minimise Yearly Monthly $116.70 / mo Step # 2 Drivers Titl…" at bounding box center [575, 200] width 527 height 401
click at [345, 317] on span "Add driver" at bounding box center [356, 316] width 31 height 9
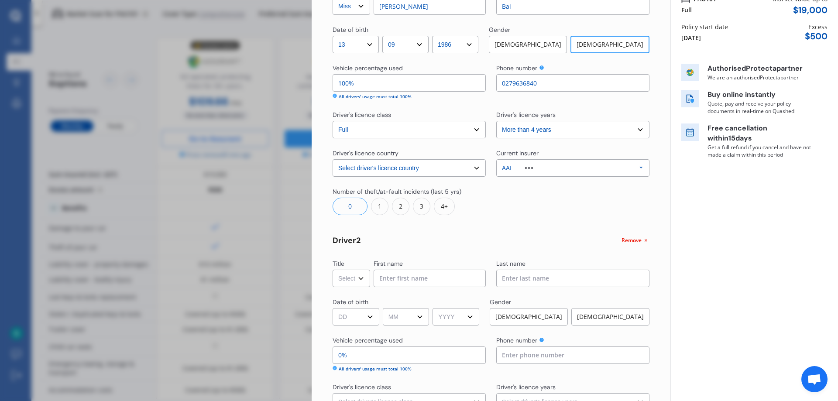
scroll to position [86, 0]
click at [355, 281] on select "Select Mr Mrs Miss Ms Dr" at bounding box center [352, 277] width 38 height 17
click at [350, 279] on select "Select Mr Mrs Miss Ms Dr" at bounding box center [352, 277] width 38 height 17
select select "Miss"
click at [333, 269] on select "Select Mr Mrs Miss Ms Dr" at bounding box center [352, 277] width 38 height 17
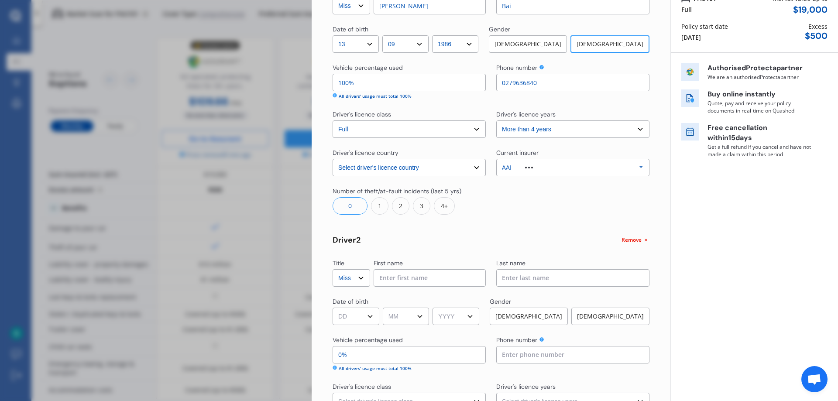
click at [407, 277] on input at bounding box center [430, 277] width 112 height 17
type input "Miao"
type input "[PERSON_NAME]"
select select "30"
select select "12"
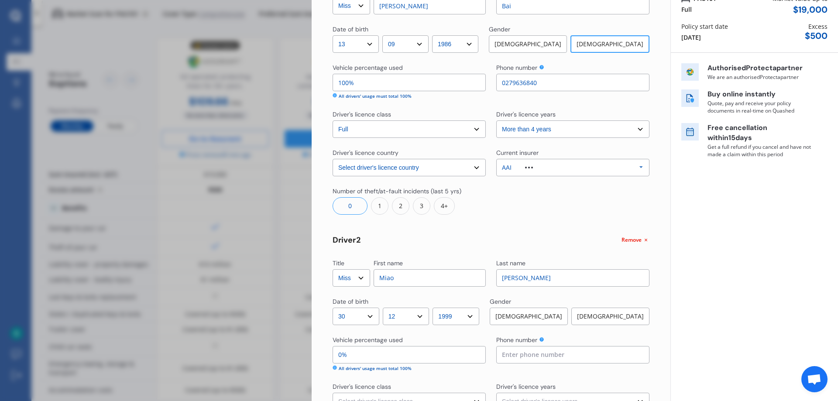
select select "1992"
click at [626, 313] on div "[DEMOGRAPHIC_DATA]" at bounding box center [610, 316] width 78 height 17
click at [410, 353] on input "0%" at bounding box center [409, 354] width 153 height 17
type input "5%"
type input "45%"
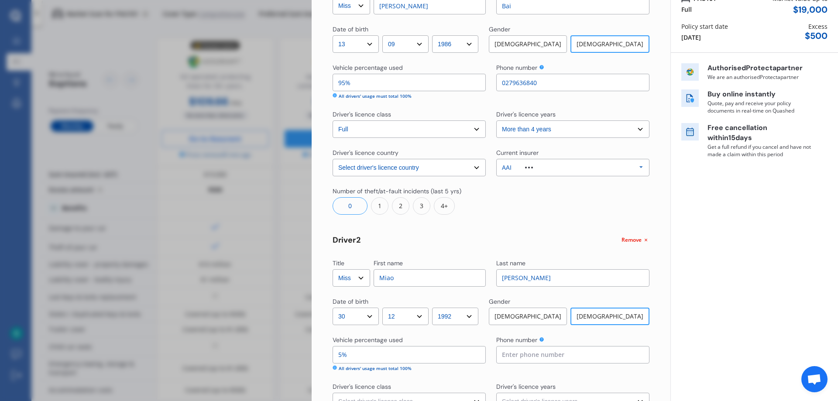
type input "55%"
type input "95%"
type input "5%"
click at [571, 353] on input at bounding box center [572, 354] width 153 height 17
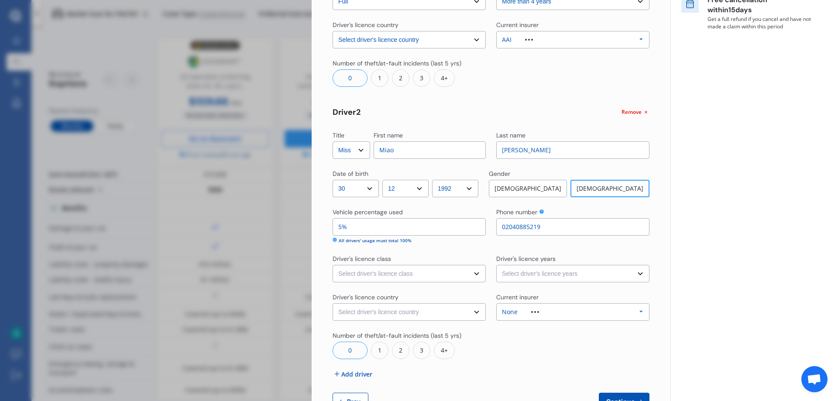
type input "02040885219"
click at [379, 270] on select "Select driver's licence class None Learner Restricted Full" at bounding box center [409, 271] width 153 height 17
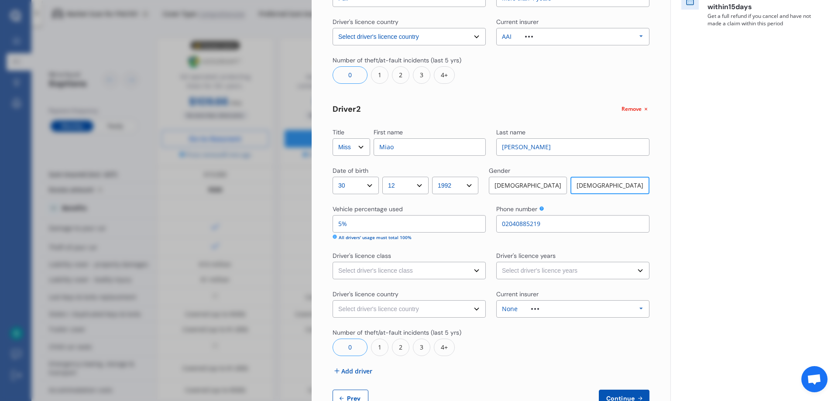
click at [403, 274] on select "Select driver's licence class None Learner Restricted Full" at bounding box center [409, 270] width 153 height 17
select select "full"
click at [333, 262] on select "Select driver's licence class None Learner Restricted Full" at bounding box center [409, 270] width 153 height 17
click at [578, 267] on select "Select driver's licence years Less than 1 year 1-2 years 2-4 years More than 4 …" at bounding box center [572, 270] width 153 height 17
click at [496, 262] on select "Select driver's licence years Less than 1 year 1-2 years 2-4 years More than 4 …" at bounding box center [572, 270] width 153 height 17
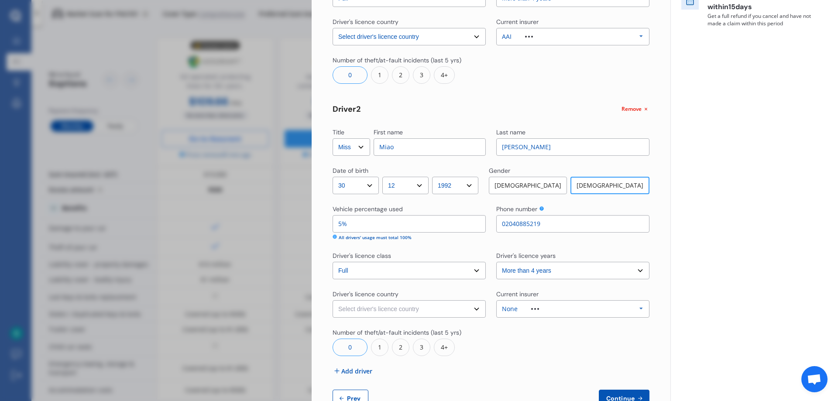
click at [574, 270] on select "Select driver's licence years Less than 1 year 1-2 years 2-4 years More than 4 …" at bounding box center [572, 270] width 153 height 17
select select "2-4 years"
click at [496, 262] on select "Select driver's licence years Less than 1 year 1-2 years 2-4 years More than 4 …" at bounding box center [572, 270] width 153 height 17
click at [457, 312] on select "Select driver's licence country [GEOGRAPHIC_DATA] [GEOGRAPHIC_DATA] [GEOGRAPHIC…" at bounding box center [409, 308] width 153 height 17
select select "[GEOGRAPHIC_DATA]"
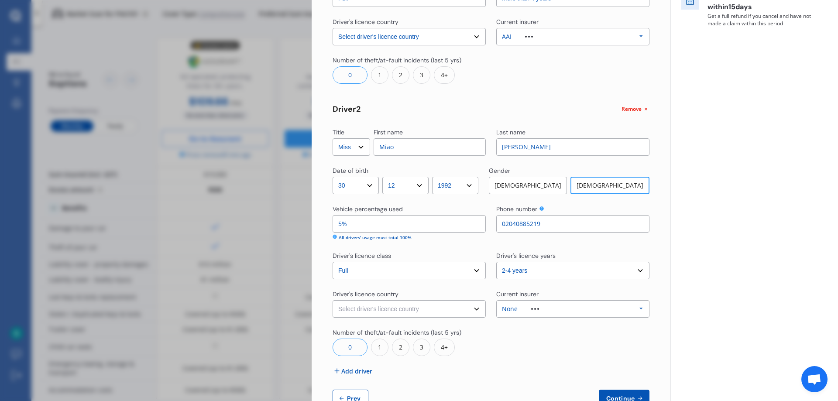
click at [333, 300] on select "Select driver's licence country [GEOGRAPHIC_DATA] [GEOGRAPHIC_DATA] [GEOGRAPHIC…" at bounding box center [409, 308] width 153 height 17
click at [534, 304] on div "None Allianz AAI AMI IAG - NZI/State [PERSON_NAME] Vero Unknown Other Insurer N…" at bounding box center [572, 308] width 153 height 17
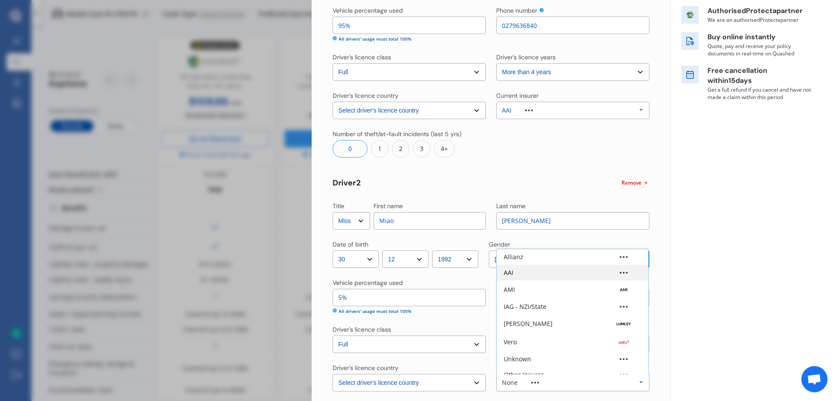
scroll to position [143, 0]
click at [531, 276] on div "AAI" at bounding box center [573, 273] width 138 height 6
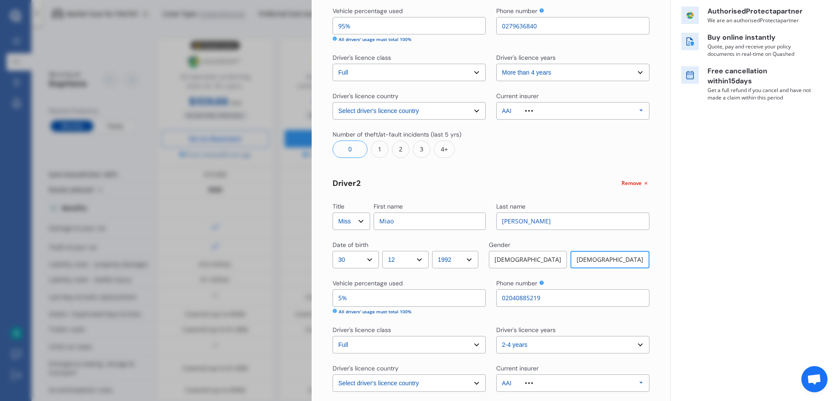
click at [719, 303] on div "Yearly Monthly $116.70 / mo PAU101 Full Market value up to $ 19,000 Policy star…" at bounding box center [755, 180] width 168 height 646
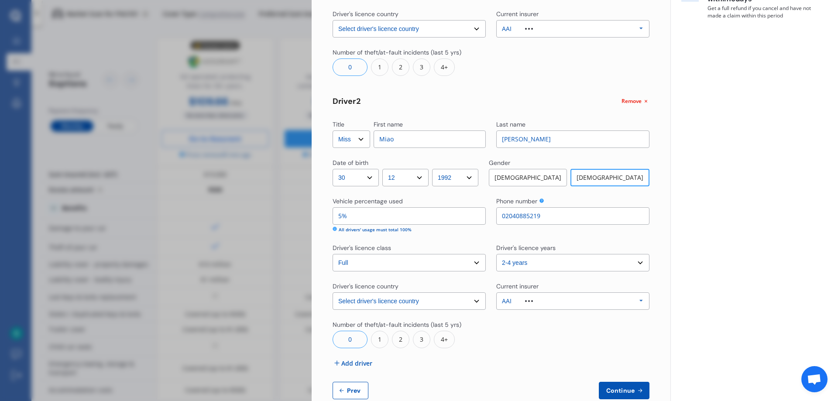
scroll to position [244, 0]
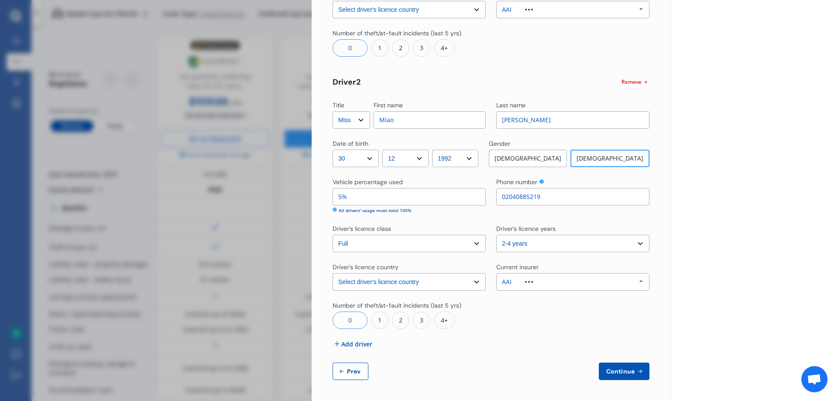
click at [615, 370] on span "Continue" at bounding box center [621, 371] width 32 height 7
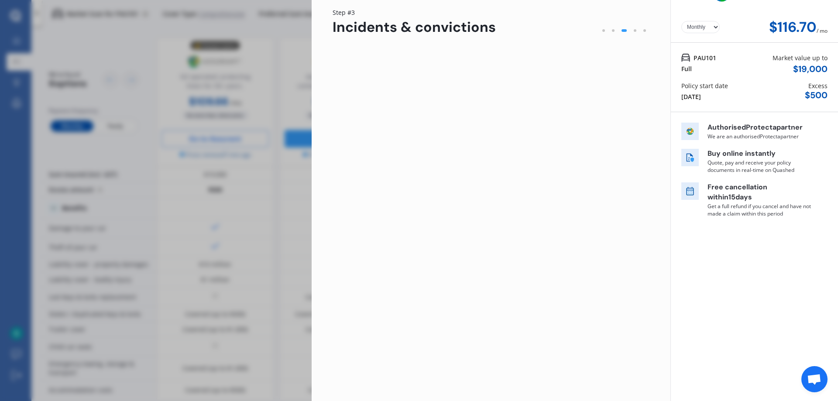
scroll to position [0, 0]
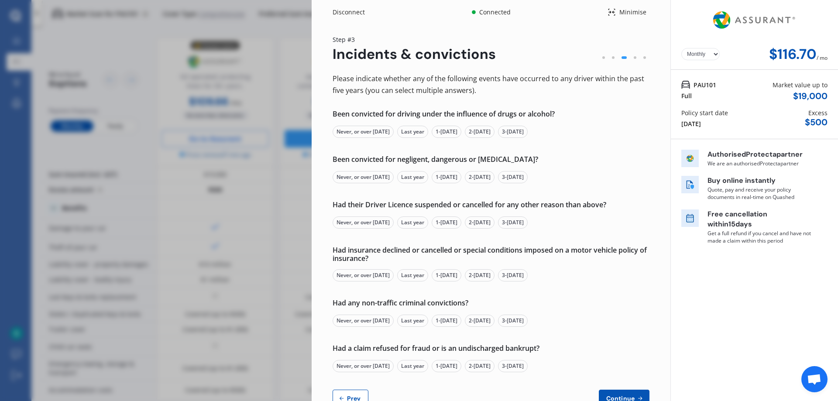
click at [369, 134] on div "Never, or over [DATE]" at bounding box center [363, 132] width 61 height 12
click at [361, 177] on div "Never, or over [DATE]" at bounding box center [363, 177] width 61 height 12
click at [365, 223] on div "Never, or over [DATE]" at bounding box center [363, 223] width 61 height 12
click at [363, 275] on div "Never, or over [DATE]" at bounding box center [363, 275] width 61 height 12
click at [361, 324] on div "Never, or over [DATE]" at bounding box center [363, 321] width 61 height 12
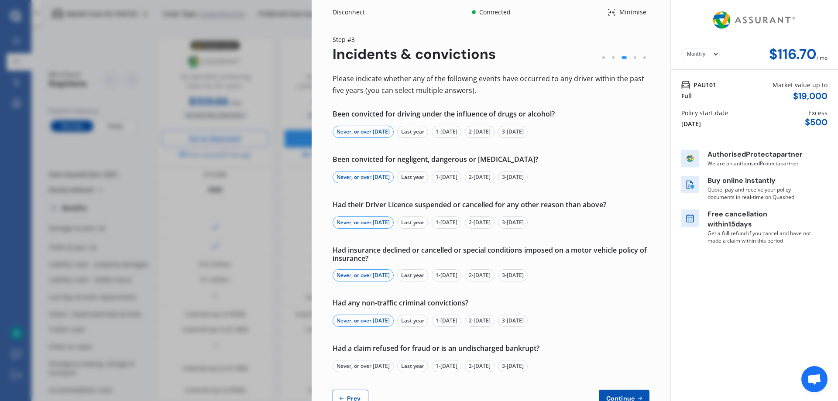
click at [364, 367] on div "Never, or over [DATE]" at bounding box center [363, 366] width 61 height 12
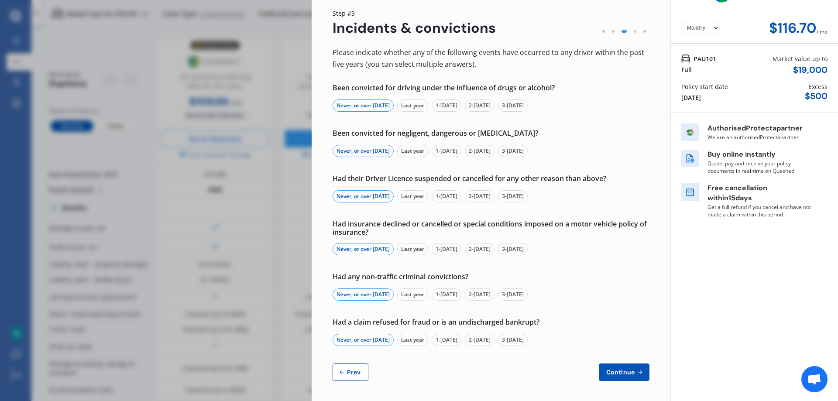
scroll to position [27, 0]
click at [632, 371] on span "Continue" at bounding box center [621, 371] width 32 height 7
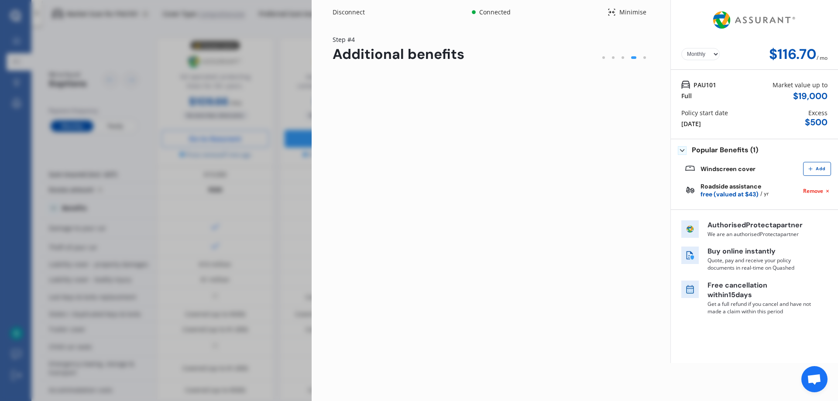
scroll to position [0, 0]
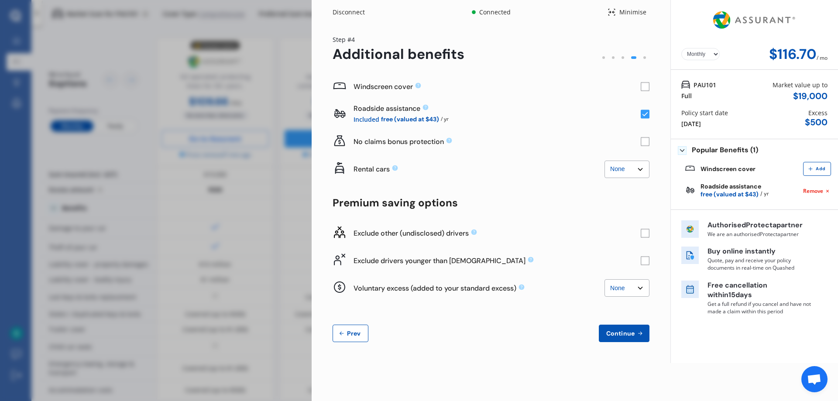
click at [644, 89] on rect at bounding box center [645, 87] width 9 height 9
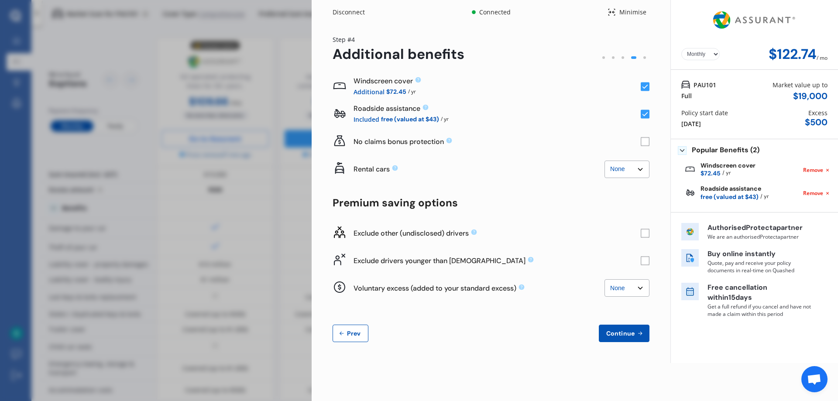
click at [647, 114] on rect at bounding box center [645, 114] width 9 height 9
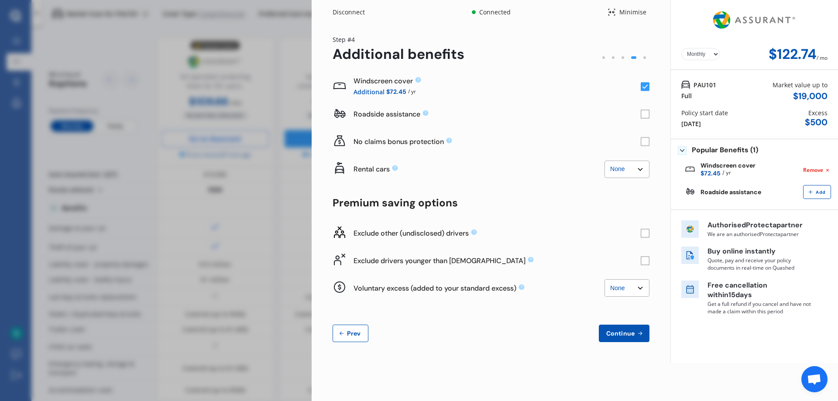
click at [642, 142] on rect at bounding box center [645, 142] width 9 height 9
click at [635, 170] on select "None $2,500 $5,000" at bounding box center [627, 169] width 45 height 17
click at [605, 161] on select "None $2,500 $5,000" at bounding box center [627, 169] width 45 height 17
drag, startPoint x: 398, startPoint y: 161, endPoint x: 458, endPoint y: 162, distance: 60.3
click at [458, 162] on div "Rental cars" at bounding box center [479, 163] width 251 height 9
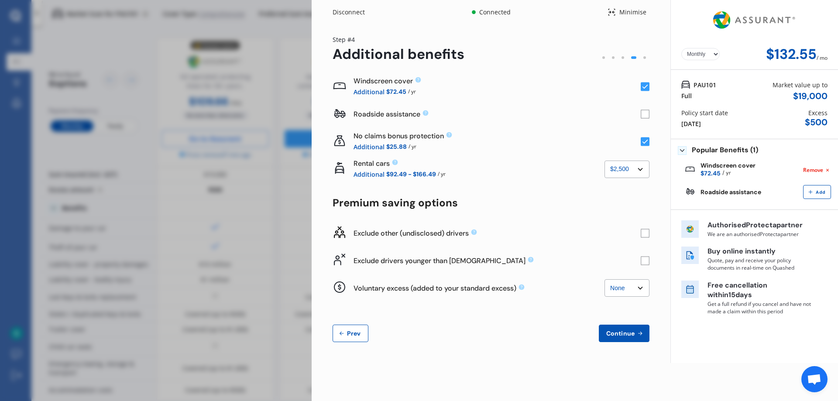
click at [628, 169] on select "None $2,500 $5,000" at bounding box center [627, 169] width 45 height 17
click at [605, 161] on select "None $2,500 $5,000" at bounding box center [627, 169] width 45 height 17
click at [633, 172] on select "None $2,500 $5,000" at bounding box center [627, 169] width 45 height 17
select select "2500.00"
click at [605, 161] on select "None $2,500 $5,000" at bounding box center [627, 169] width 45 height 17
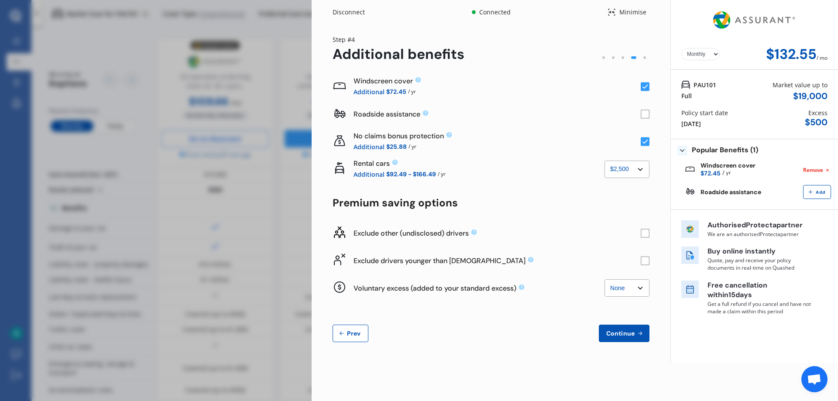
click at [557, 179] on div "Rental cars None $2,500 $5,000 Additional $92.49 - $166.49 / yr None $2,500 $5,…" at bounding box center [491, 169] width 317 height 28
click at [395, 163] on icon at bounding box center [395, 163] width 6 height 6
click at [538, 179] on div "Additional $92.49 - $166.49 / yr" at bounding box center [479, 174] width 251 height 10
click at [645, 234] on rect at bounding box center [645, 233] width 9 height 9
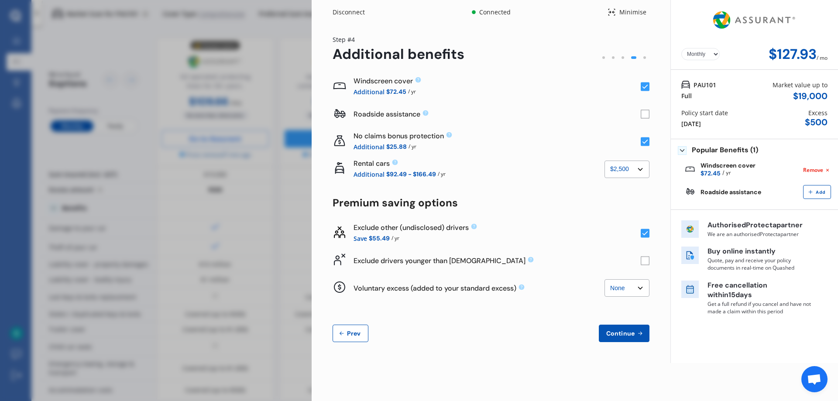
click at [643, 263] on rect at bounding box center [645, 260] width 9 height 9
click at [626, 290] on select "None $500 $1,000" at bounding box center [627, 287] width 45 height 17
click at [557, 292] on div "Voluntary excess (added to your standard excess)" at bounding box center [479, 288] width 251 height 9
click at [640, 336] on icon at bounding box center [640, 333] width 7 height 7
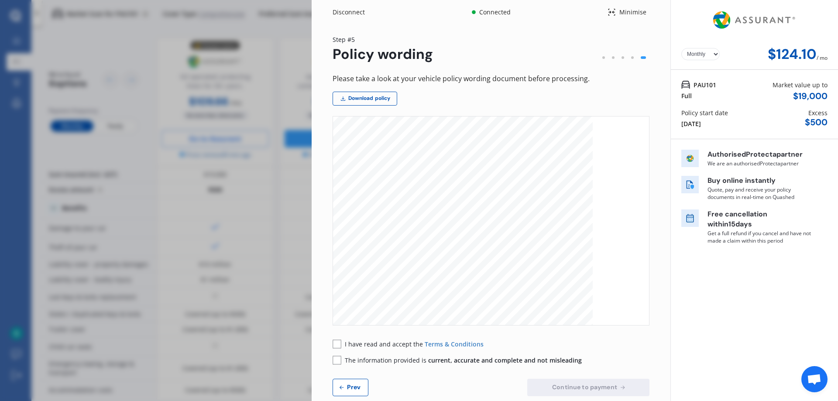
scroll to position [873, 0]
click at [340, 344] on rect at bounding box center [337, 344] width 9 height 9
click at [336, 362] on rect at bounding box center [337, 360] width 9 height 9
drag, startPoint x: 556, startPoint y: 386, endPoint x: 445, endPoint y: 378, distance: 111.2
click at [447, 378] on div "Please take a look at your vehicle policy wording document before processing. D…" at bounding box center [491, 235] width 317 height 324
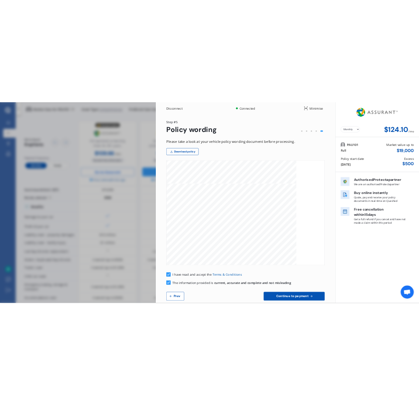
scroll to position [1790, 0]
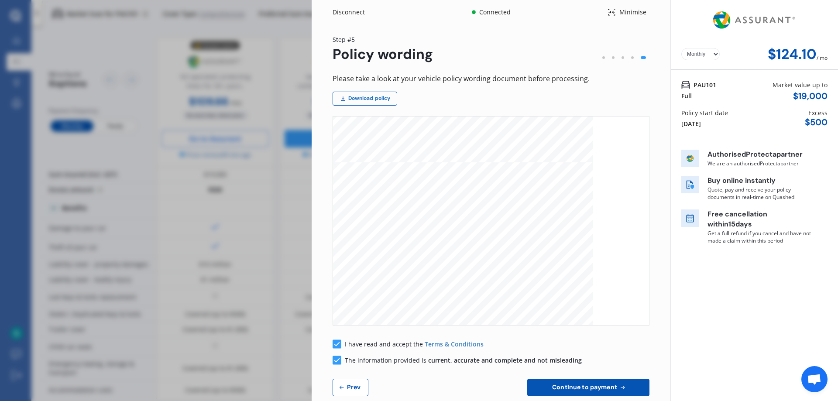
click at [367, 99] on link "Download policy" at bounding box center [365, 99] width 65 height 14
